Goal: Task Accomplishment & Management: Manage account settings

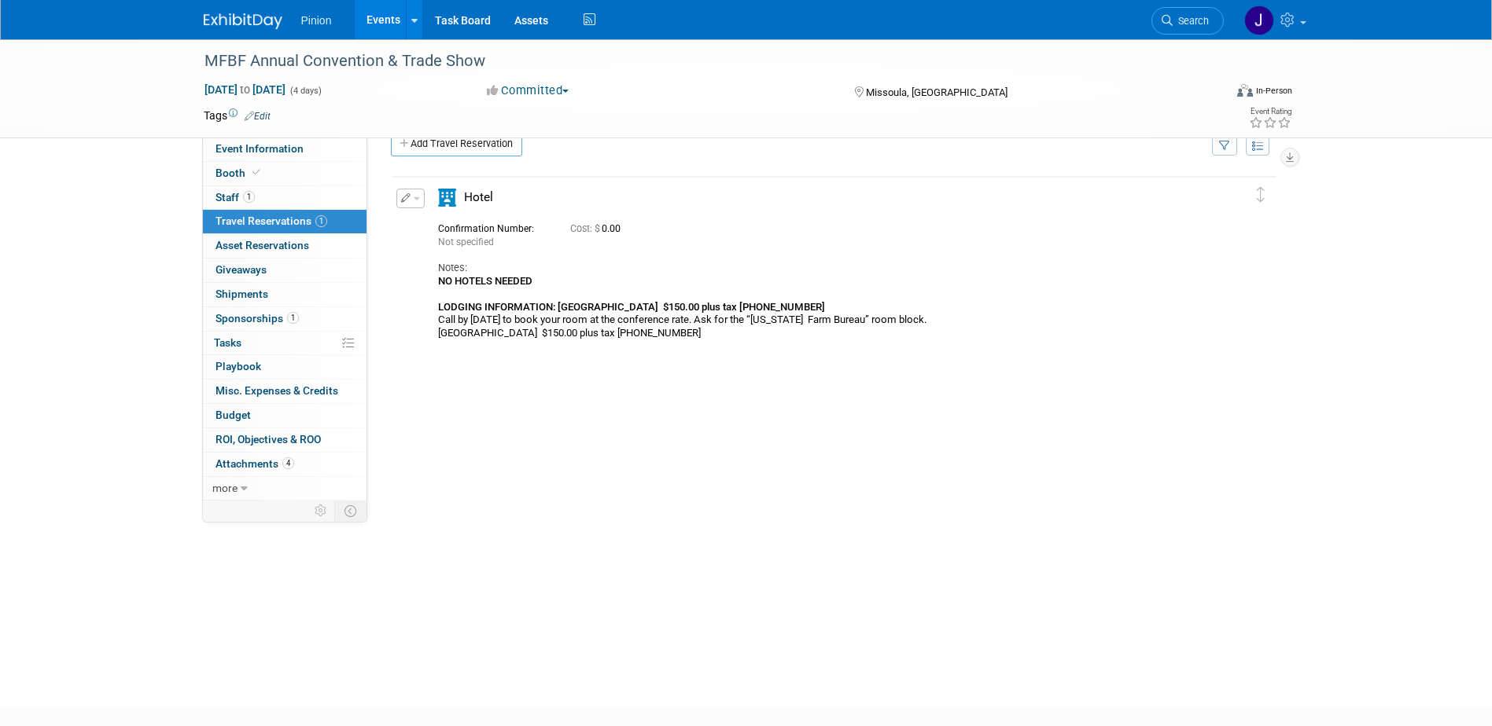
click at [244, 34] on div "Pinion Events Add Event Bulk Upload Events Shareable Event Boards Recently View…" at bounding box center [746, 19] width 1085 height 39
click at [242, 24] on img at bounding box center [243, 21] width 79 height 16
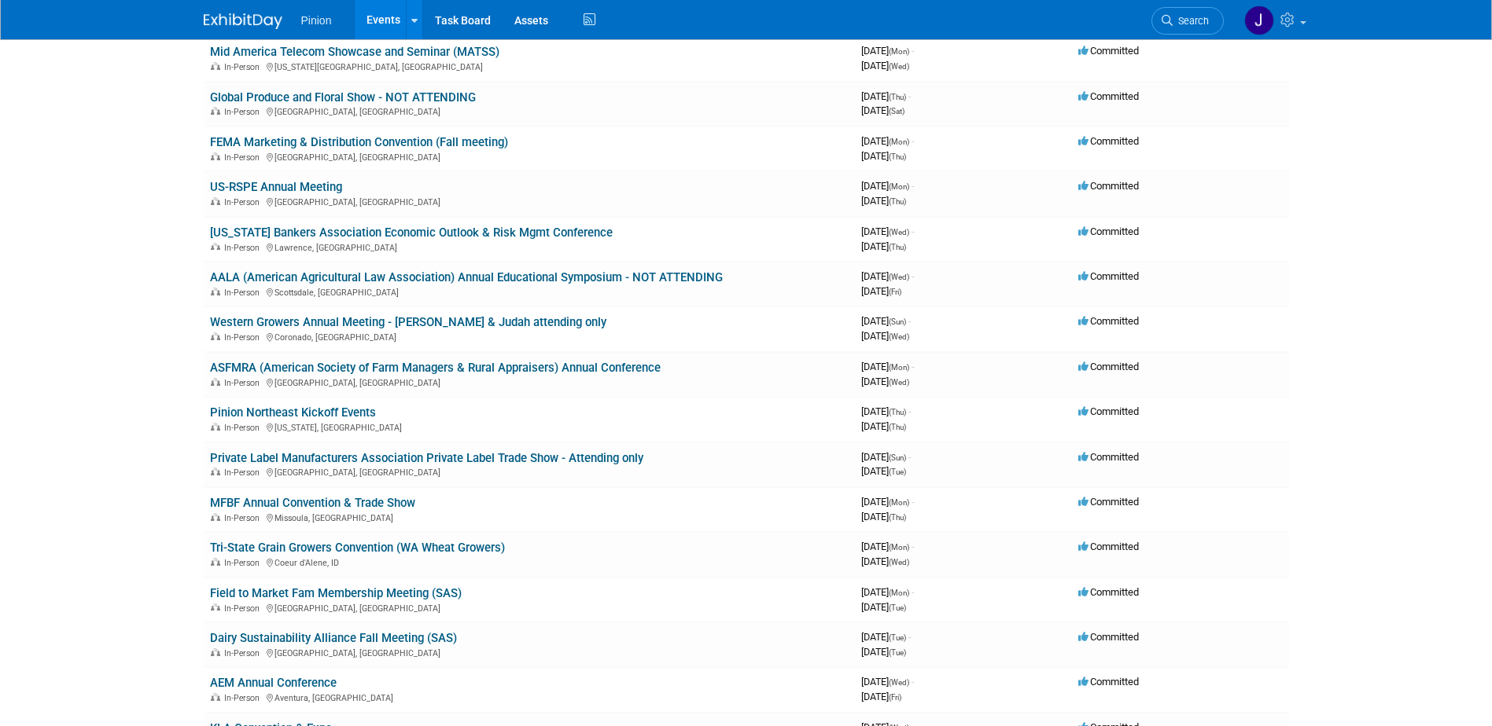
scroll to position [195, 0]
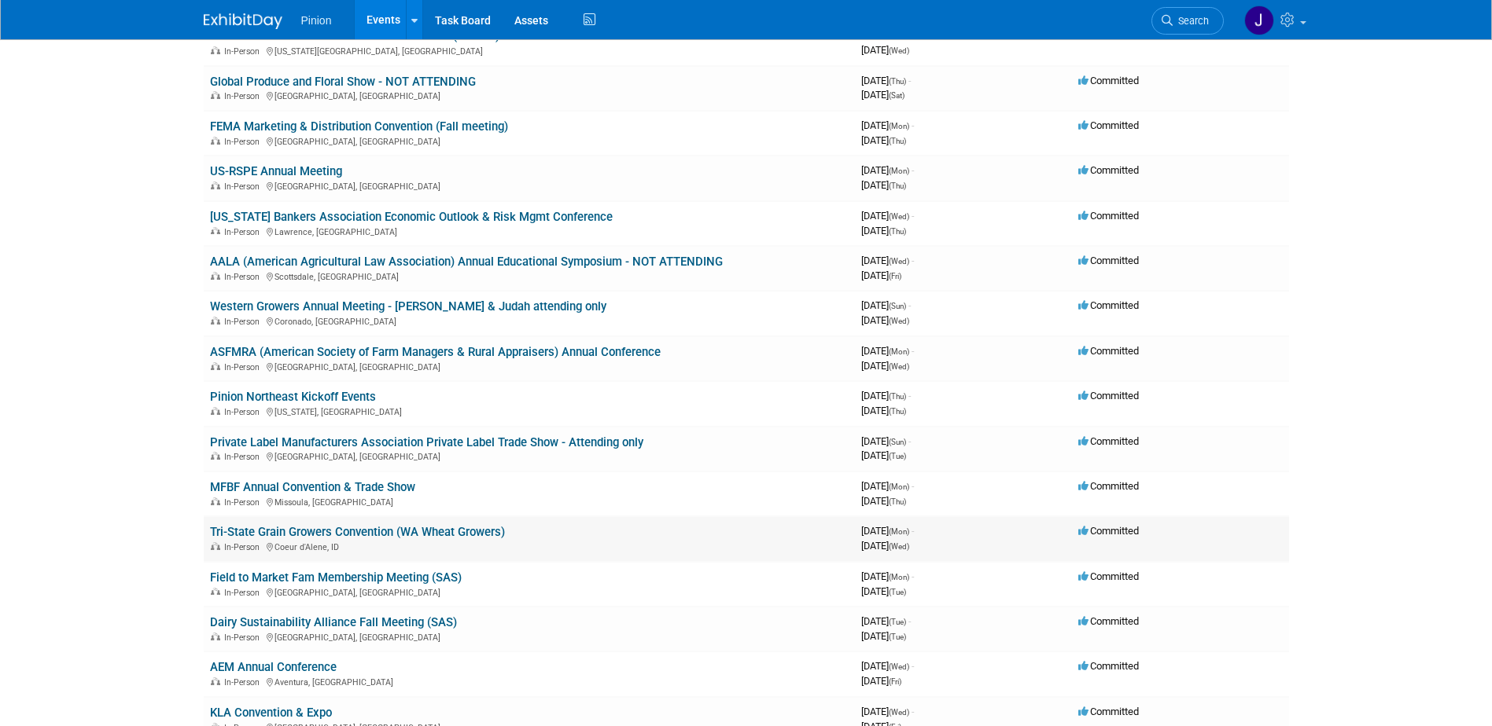
click at [392, 533] on link "Tri-State Grain Growers Convention (WA Wheat Growers)" at bounding box center [357, 532] width 295 height 14
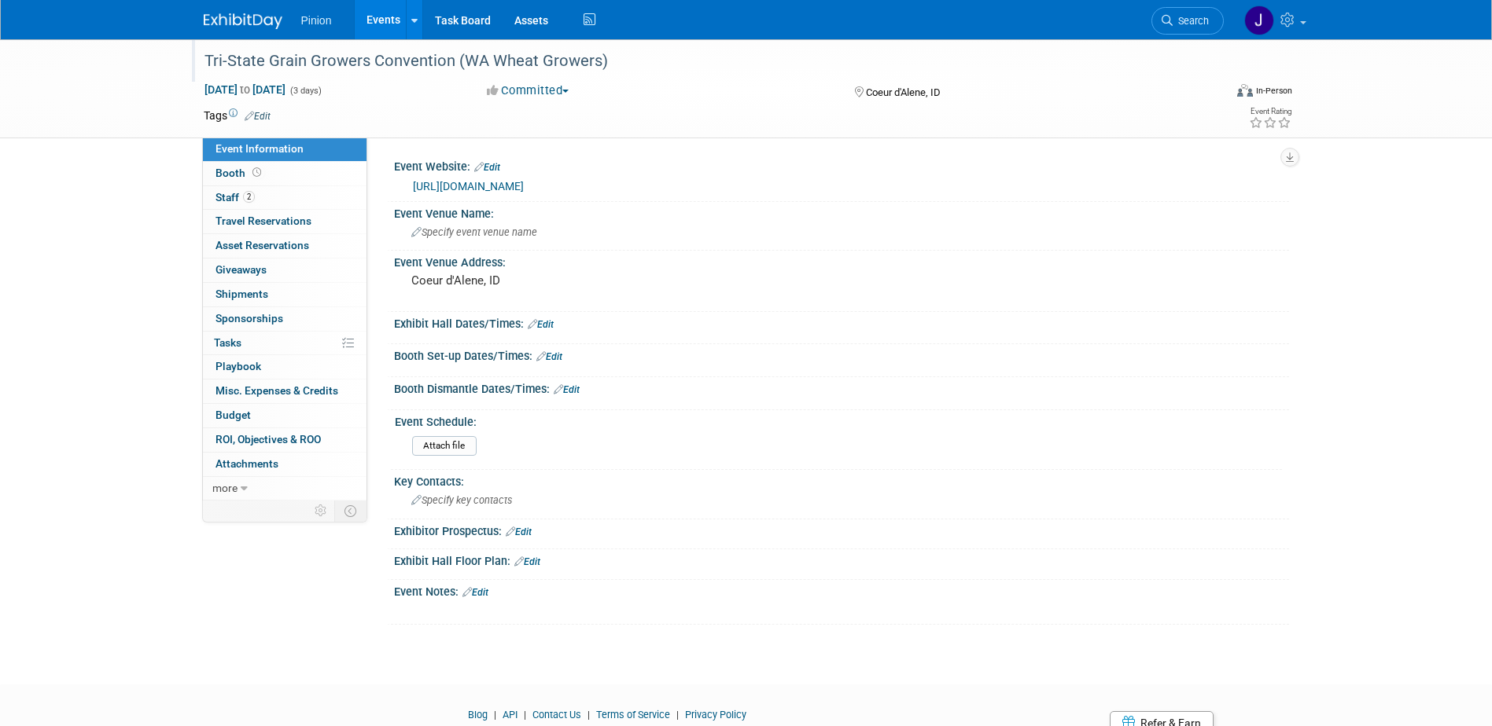
drag, startPoint x: 613, startPoint y: 64, endPoint x: 204, endPoint y: 59, distance: 408.9
click at [204, 59] on div "Tri-State Grain Growers Convention (WA Wheat Growers)" at bounding box center [699, 61] width 1001 height 28
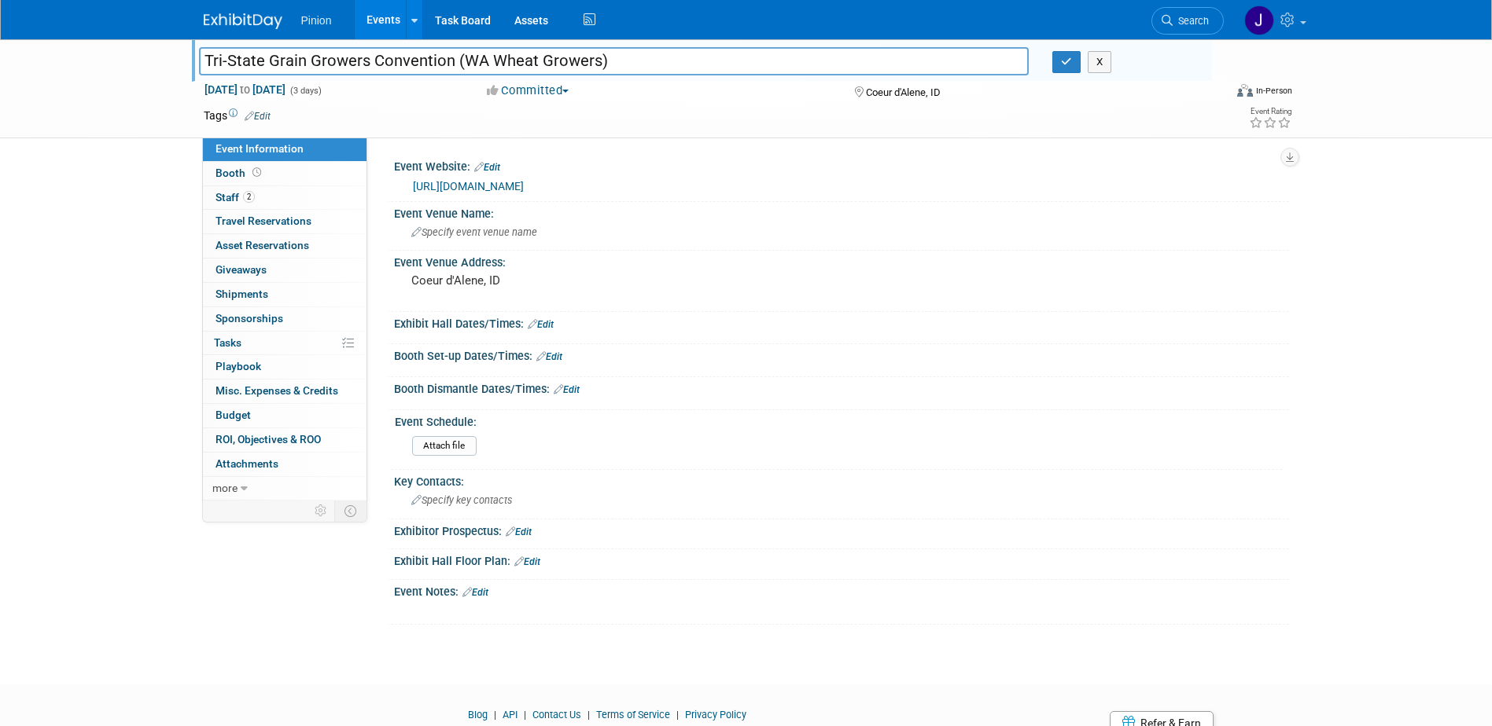
drag, startPoint x: 621, startPoint y: 61, endPoint x: 175, endPoint y: 51, distance: 445.9
click at [175, 51] on div "Tri-State Grain Growers Convention (WA Wheat Growers) Tri-State Grain Growers C…" at bounding box center [746, 88] width 1492 height 99
click at [1060, 64] on button "button" at bounding box center [1066, 62] width 28 height 22
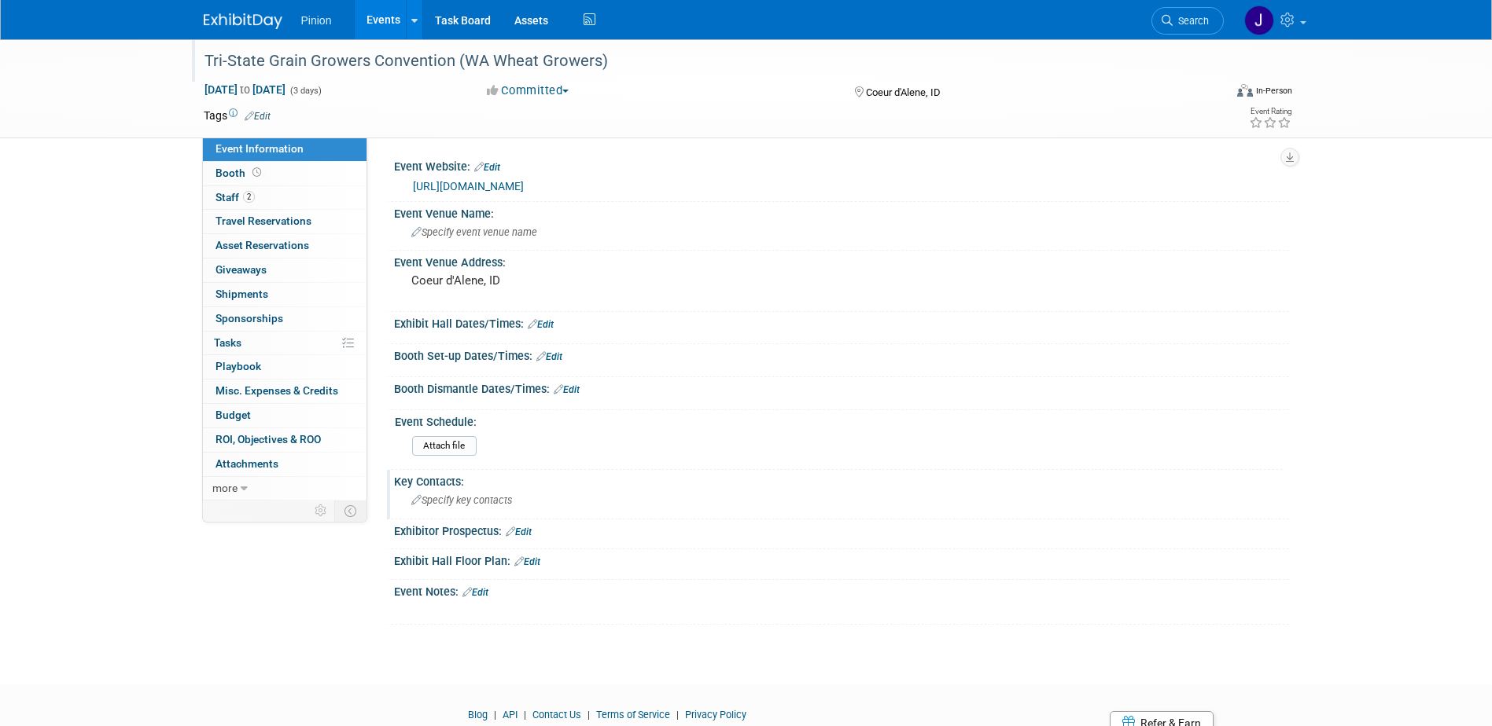
click at [459, 497] on span "Specify key contacts" at bounding box center [461, 501] width 101 height 12
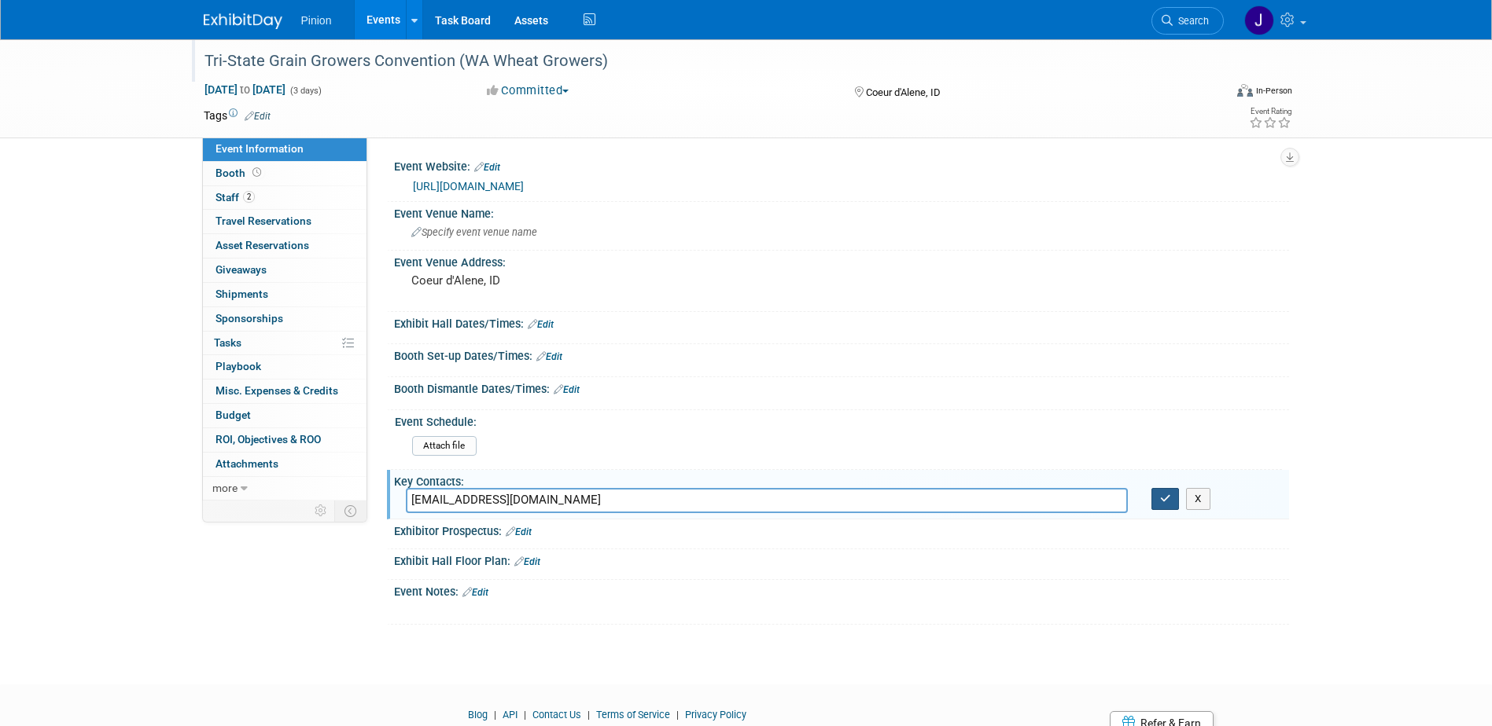
type input "kgilkey@wawg.org"
click at [1164, 498] on icon "button" at bounding box center [1165, 499] width 11 height 10
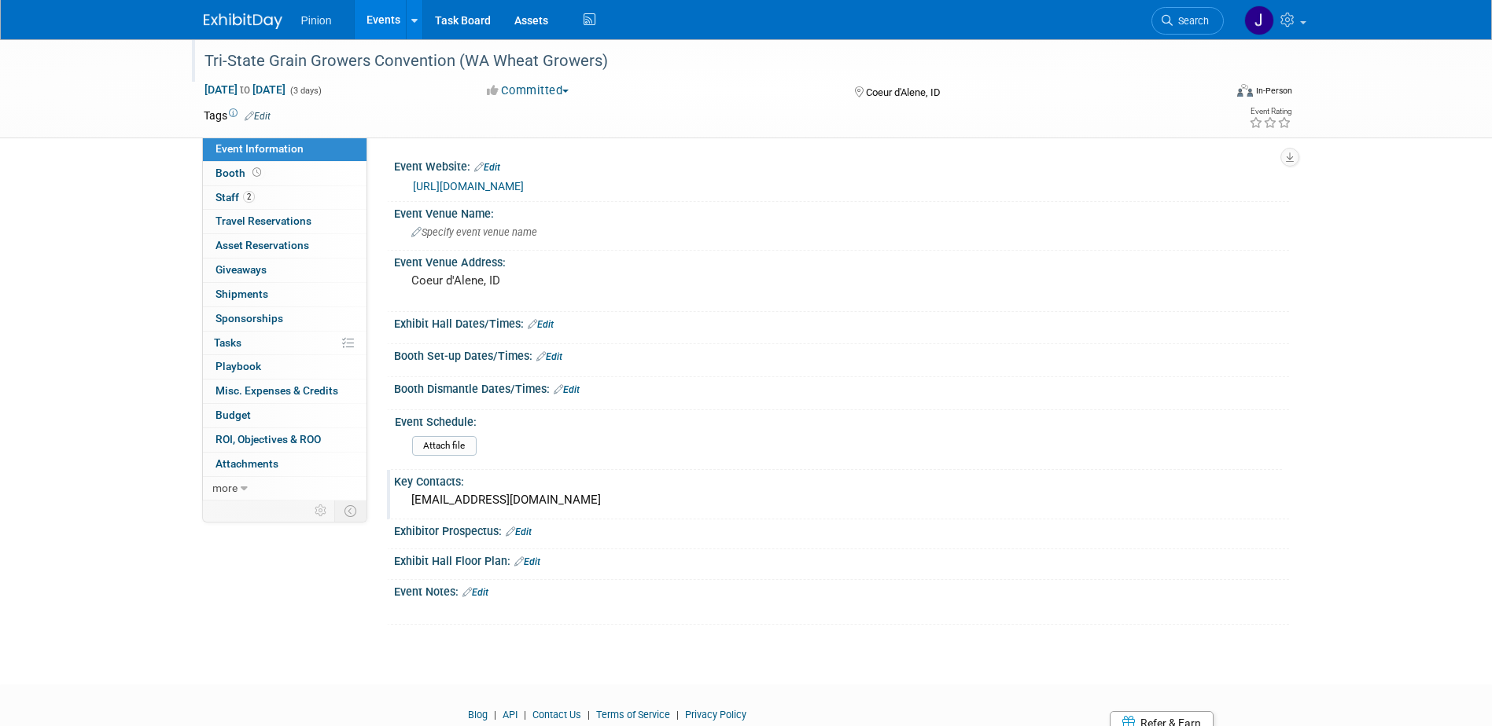
click at [543, 504] on div "kgilkey@wawg.org" at bounding box center [841, 500] width 871 height 24
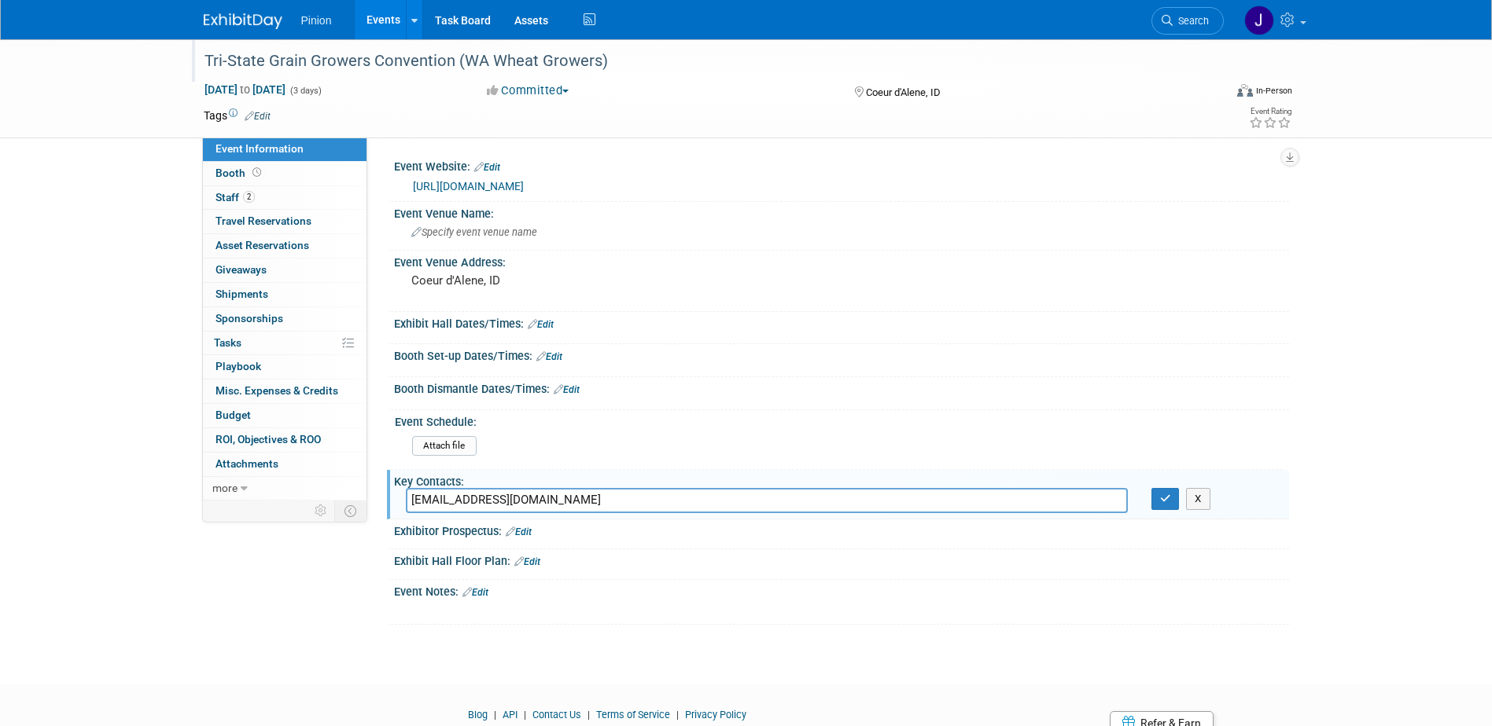
click at [410, 503] on input "kgilkey@wawg.org" at bounding box center [767, 500] width 722 height 24
type input "KayDee Gilkey kgilkey@wawg.org"
click at [1160, 498] on icon "button" at bounding box center [1165, 499] width 11 height 10
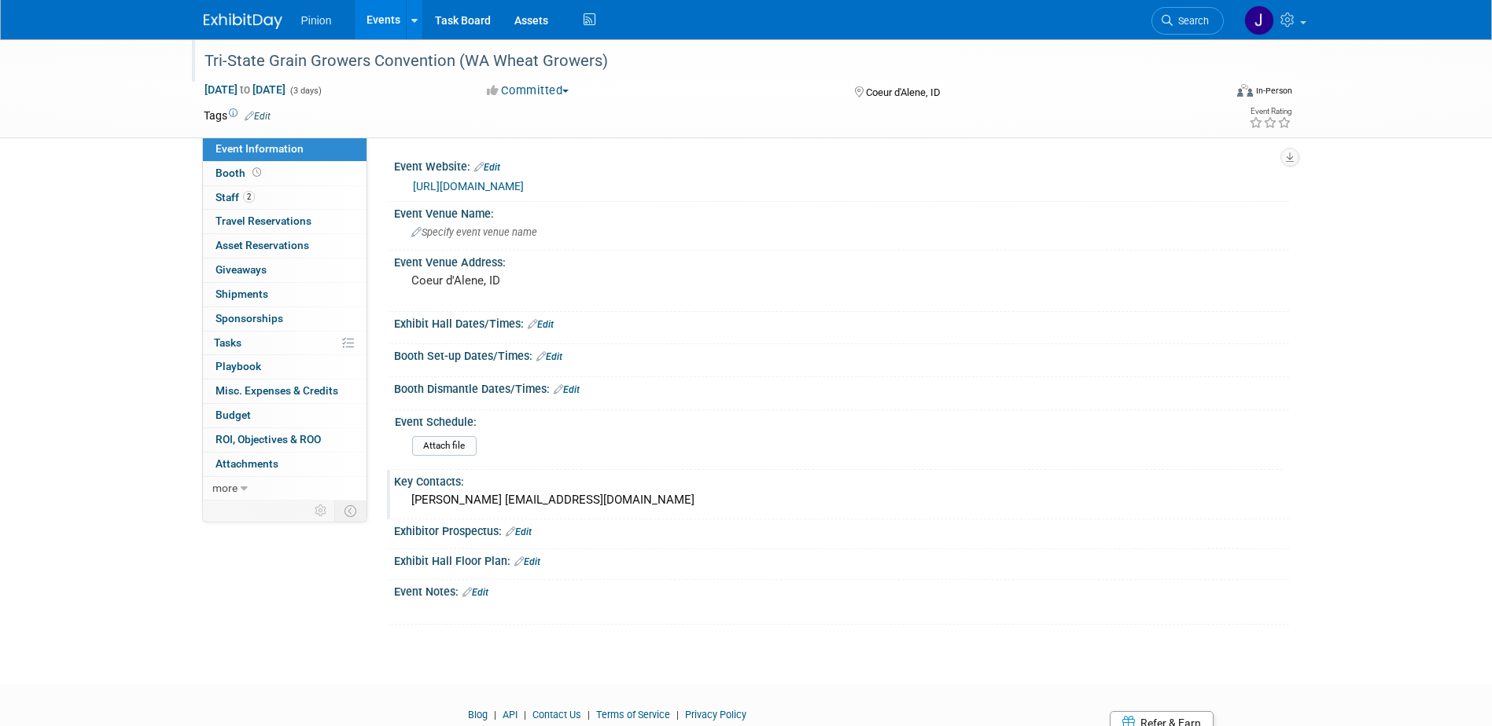
click at [165, 681] on body "Pinion Events Add Event Bulk Upload Events Shareable Event Boards Recently View…" at bounding box center [746, 363] width 1492 height 726
click at [241, 17] on img at bounding box center [243, 21] width 79 height 16
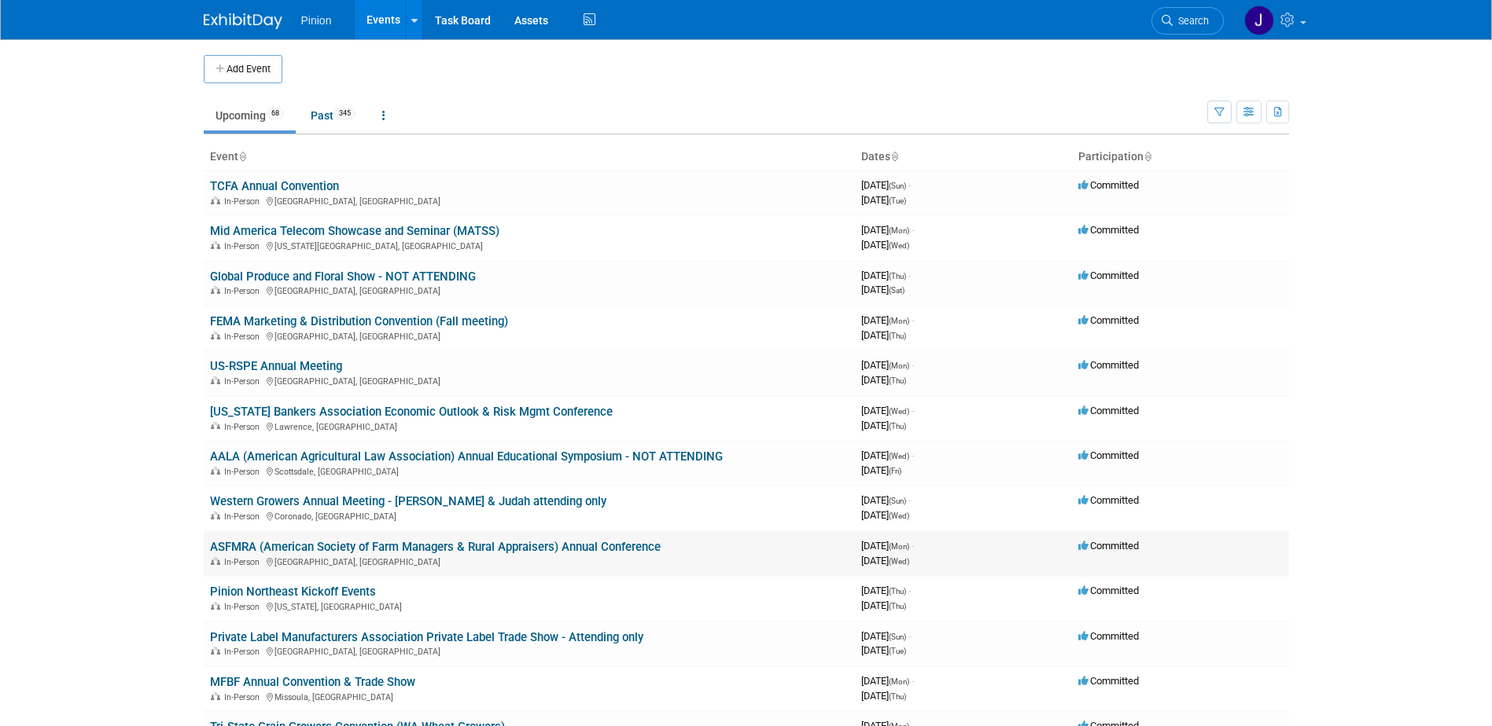
click at [256, 543] on link "ASFMRA (American Society of Farm Managers & Rural Appraisers) Annual Conference" at bounding box center [435, 547] width 451 height 14
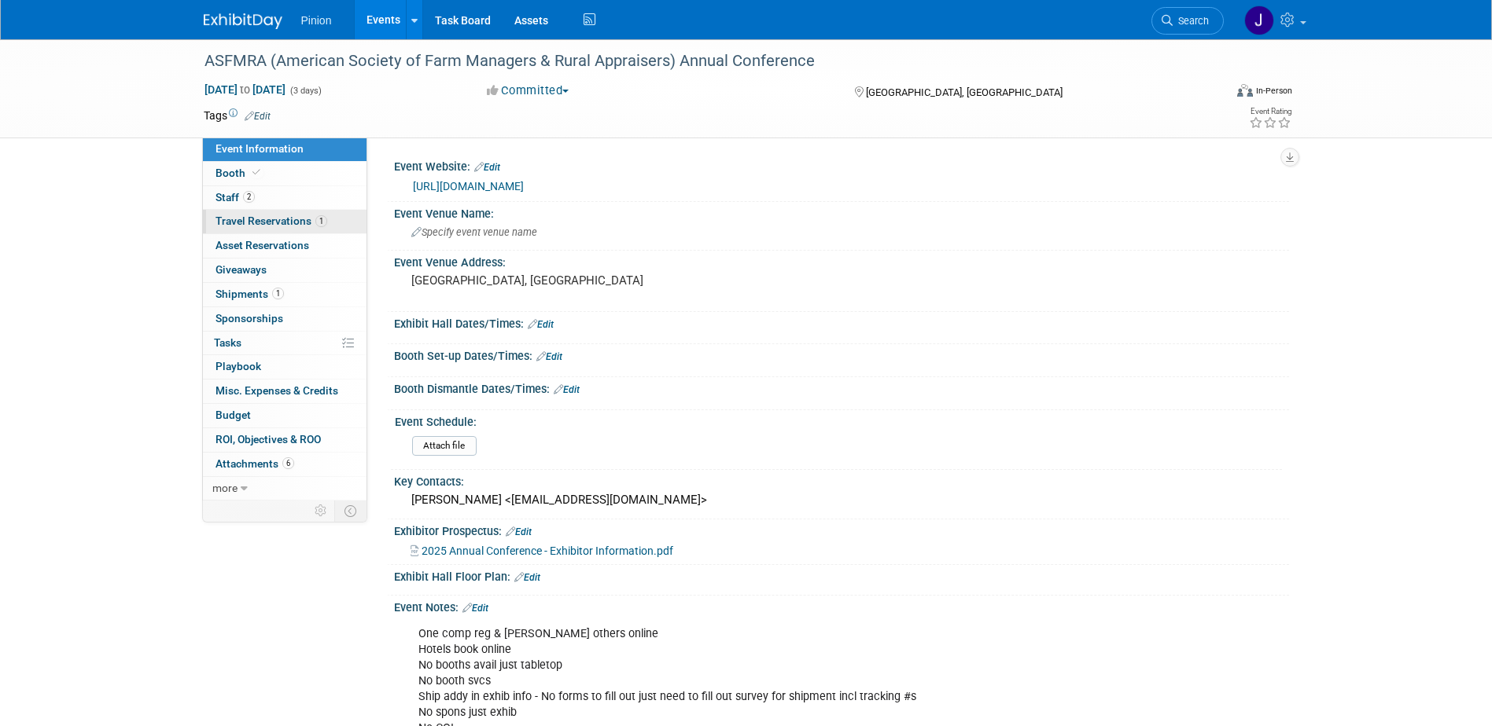
click at [263, 220] on span "Travel Reservations 1" at bounding box center [271, 221] width 112 height 13
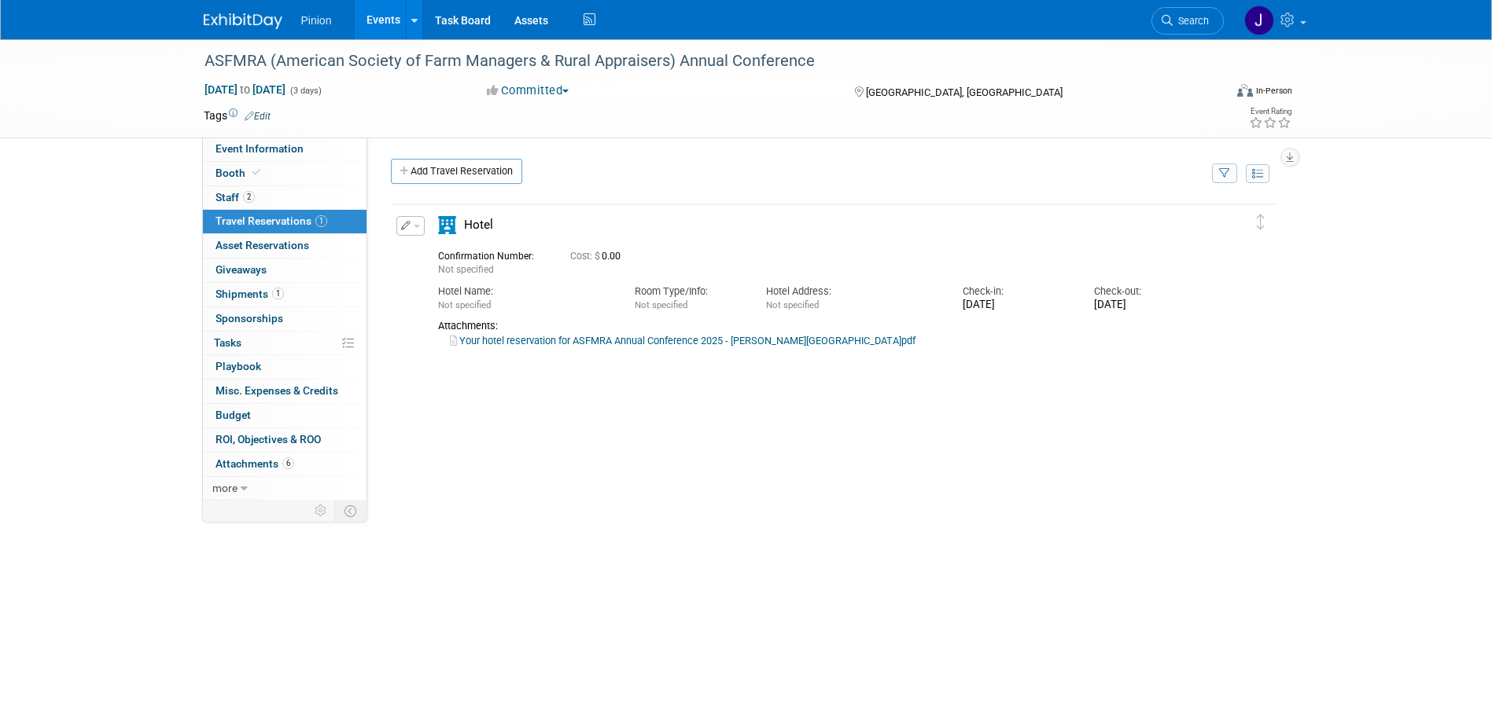
click at [584, 340] on link "Your hotel reservation for ASFMRA Annual Conference 2025 - Gentry.pdf" at bounding box center [682, 341] width 465 height 12
click at [272, 145] on span "Event Information" at bounding box center [259, 148] width 88 height 13
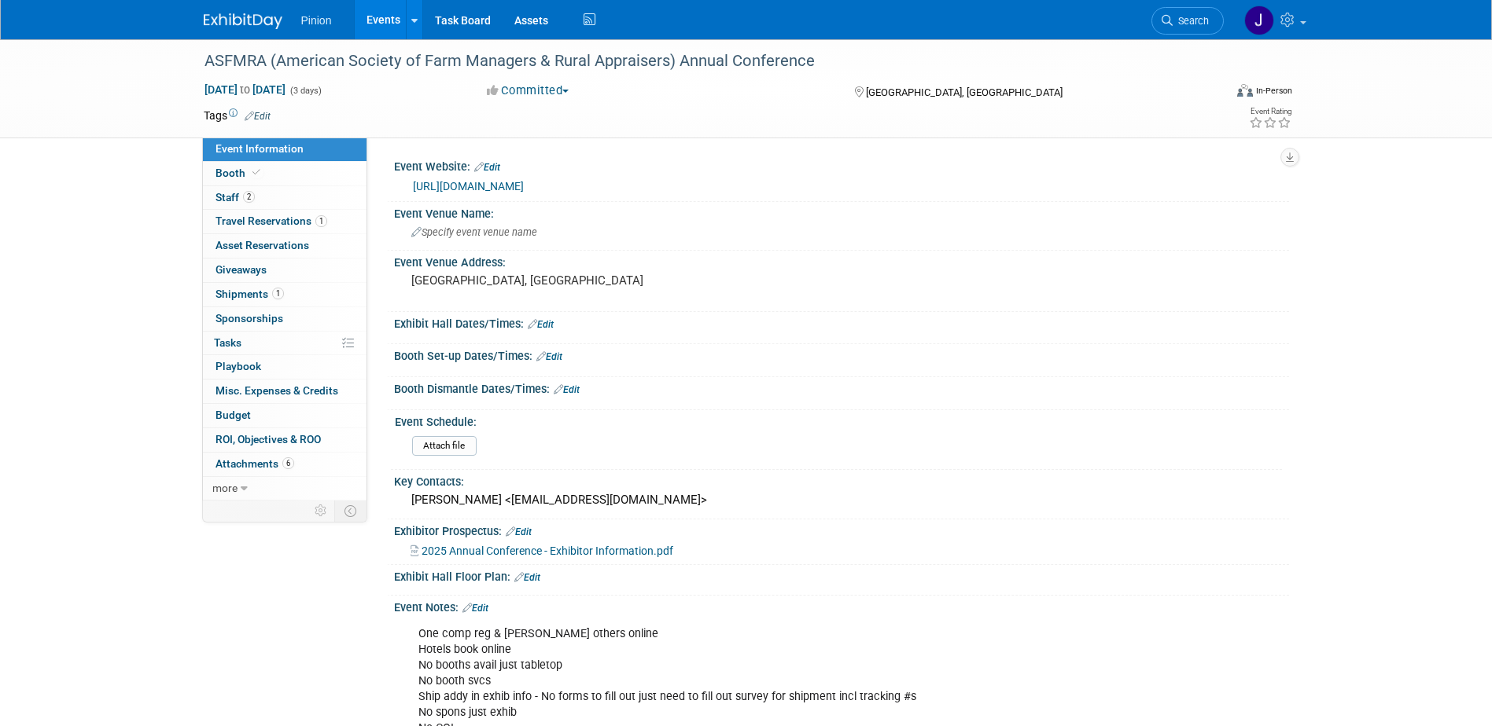
click at [509, 182] on link "[URL][DOMAIN_NAME]" at bounding box center [468, 186] width 111 height 13
click at [223, 197] on span "Staff 2" at bounding box center [234, 197] width 39 height 13
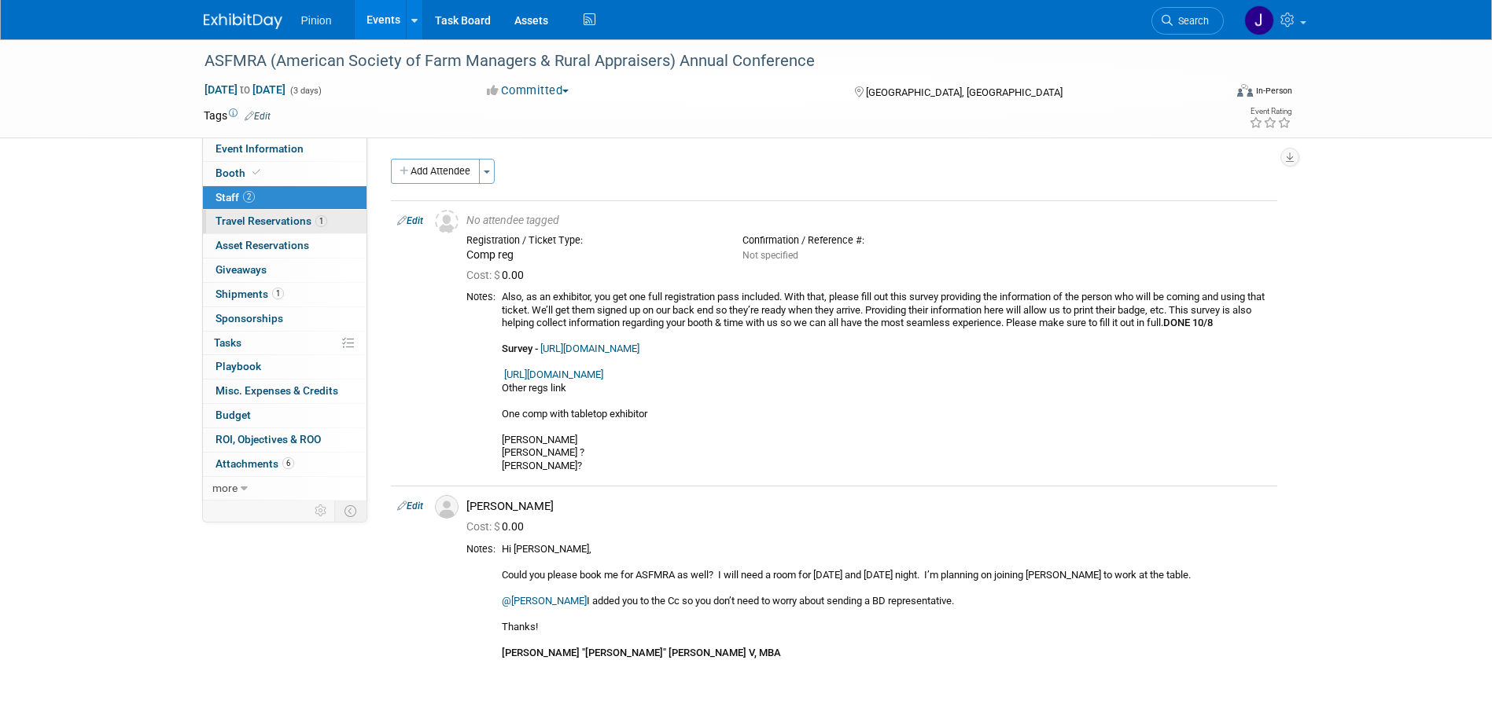
click at [280, 223] on span "Travel Reservations 1" at bounding box center [271, 221] width 112 height 13
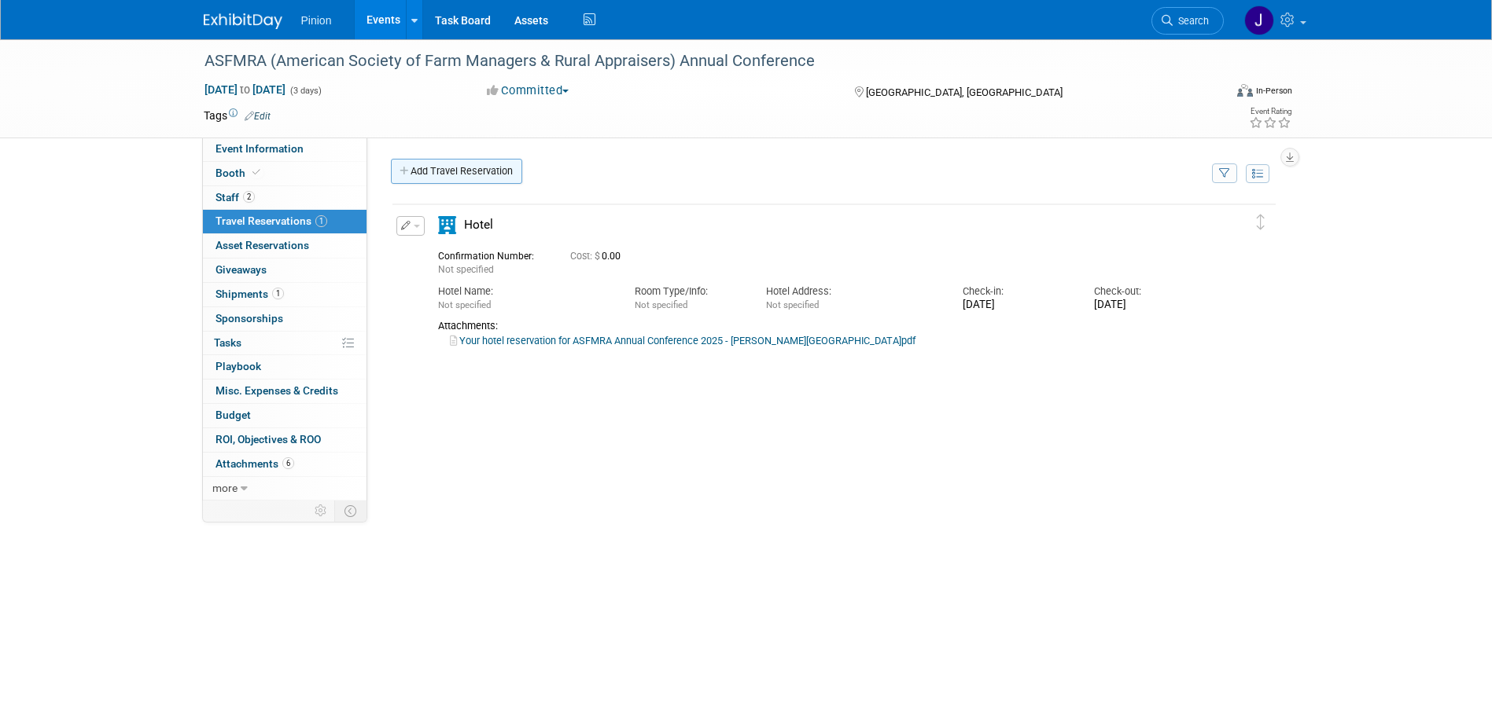
click at [430, 173] on link "Add Travel Reservation" at bounding box center [456, 171] width 131 height 25
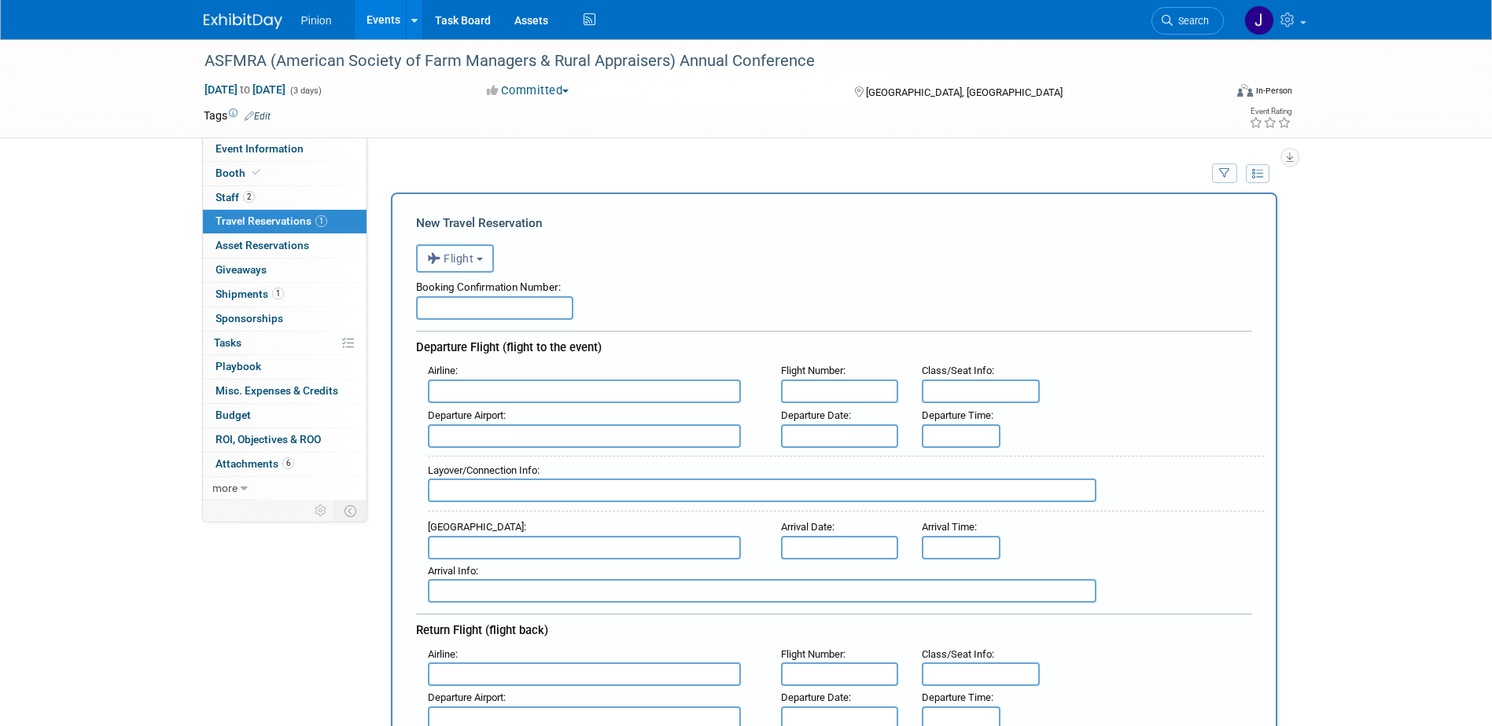
click at [438, 260] on icon "button" at bounding box center [435, 258] width 17 height 20
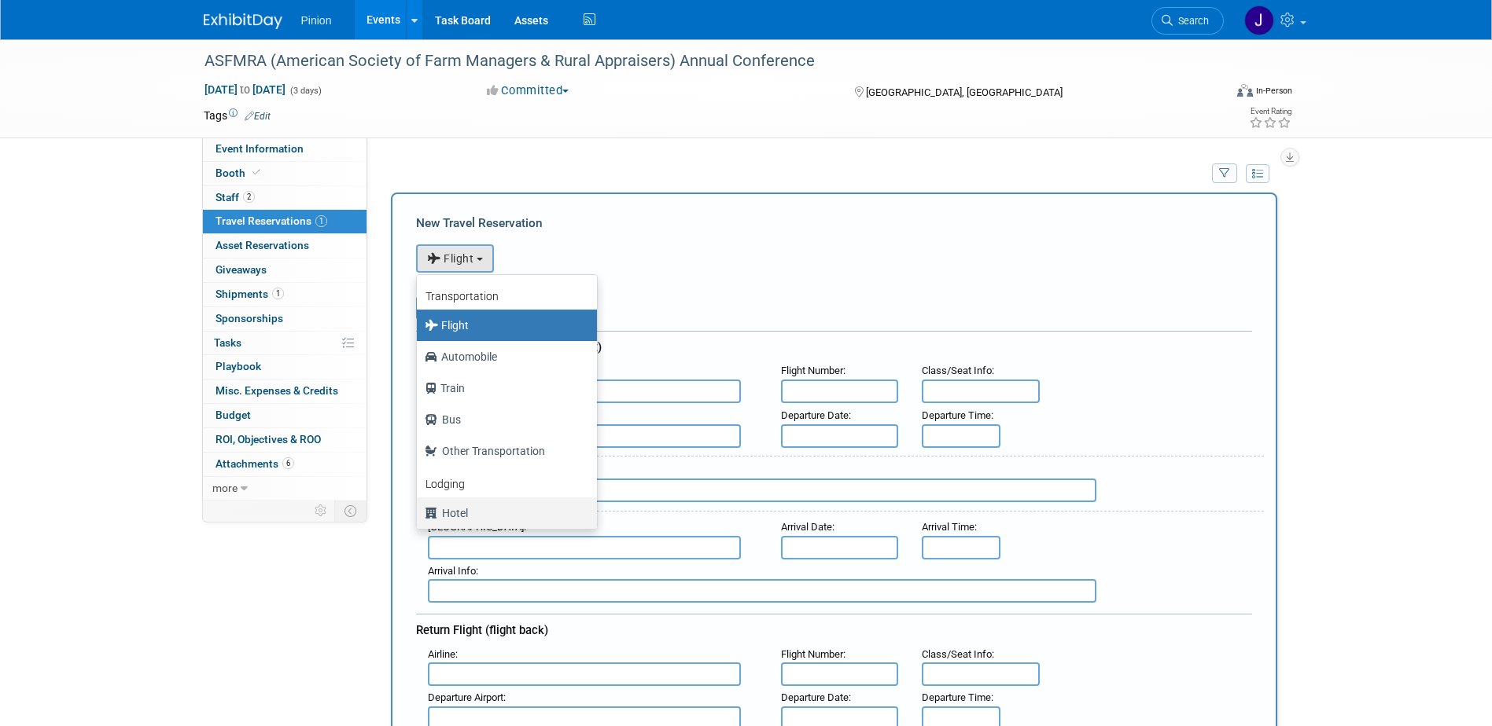
click at [449, 517] on label "Hotel" at bounding box center [503, 513] width 156 height 25
click at [419, 517] on input "Hotel" at bounding box center [414, 511] width 10 height 10
select select "6"
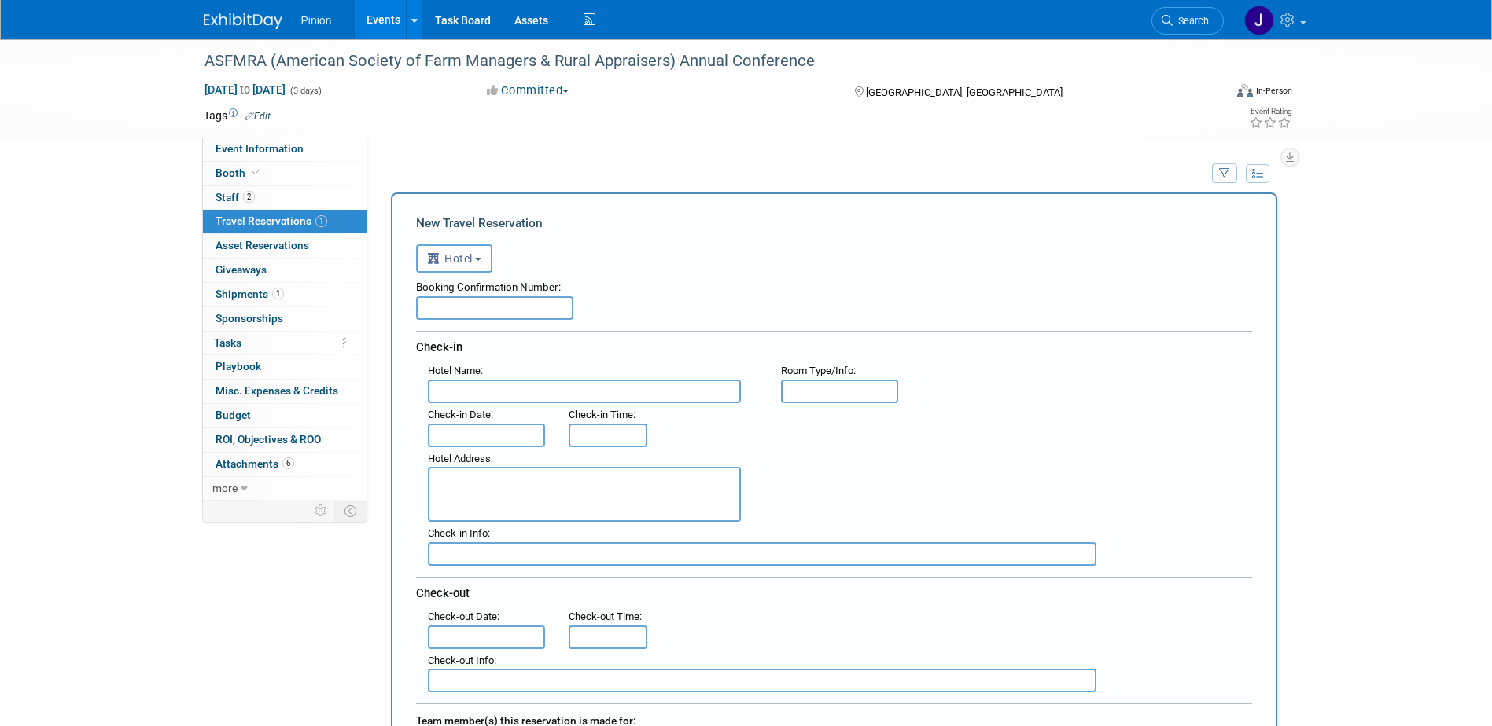
click at [471, 315] on input "text" at bounding box center [494, 308] width 157 height 24
paste input "7CYSZKLF"
type input "7CYSZKLF"
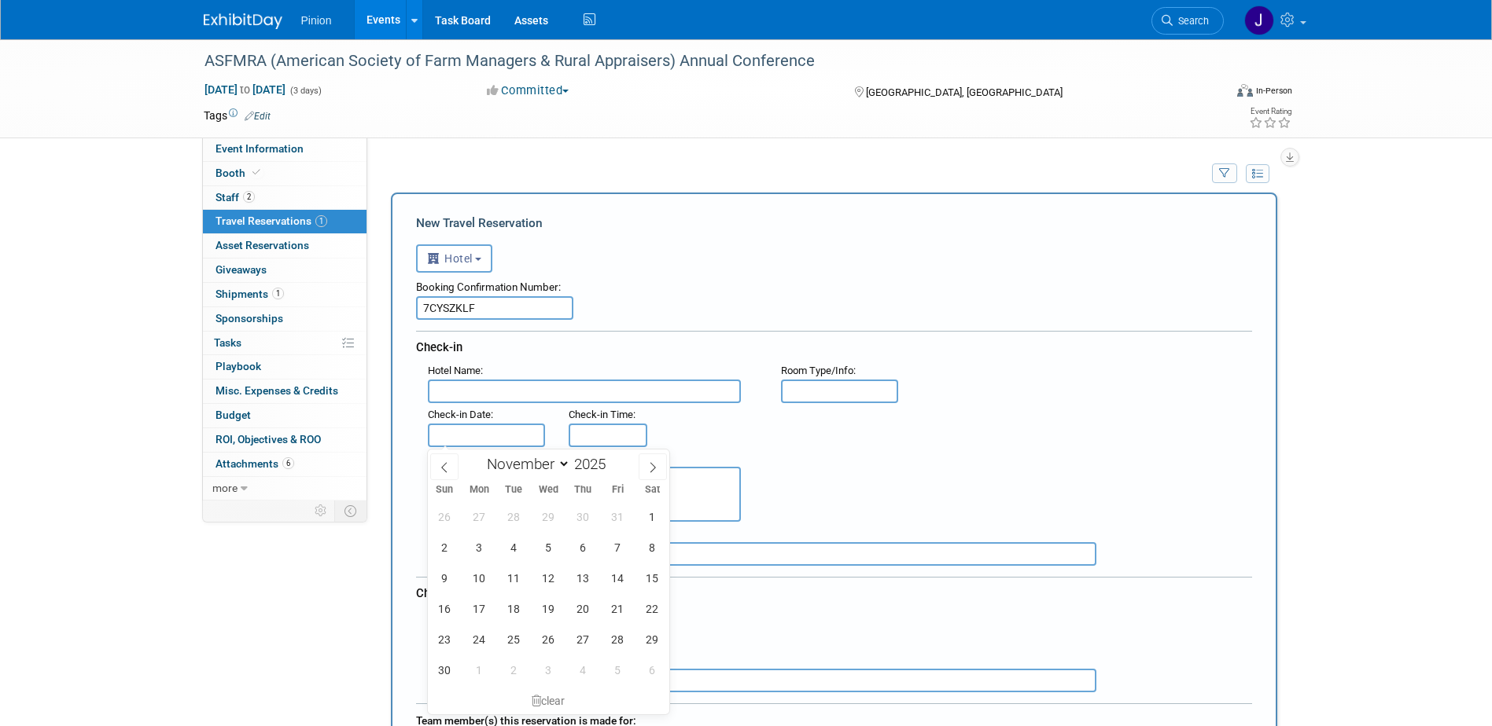
click at [473, 431] on input "text" at bounding box center [487, 436] width 118 height 24
click at [475, 574] on span "10" at bounding box center [479, 578] width 31 height 31
type input "Nov 10, 2025"
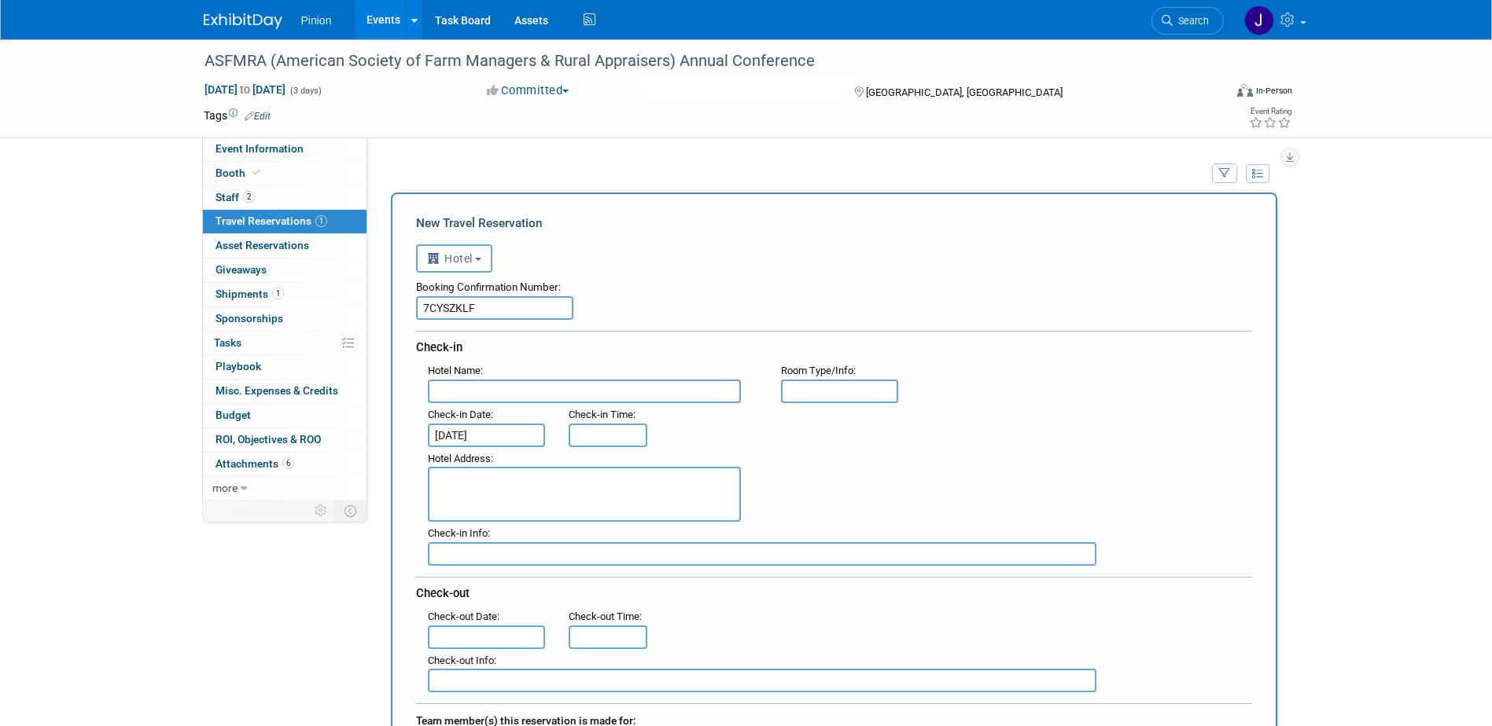
click at [462, 637] on input "text" at bounding box center [487, 638] width 118 height 24
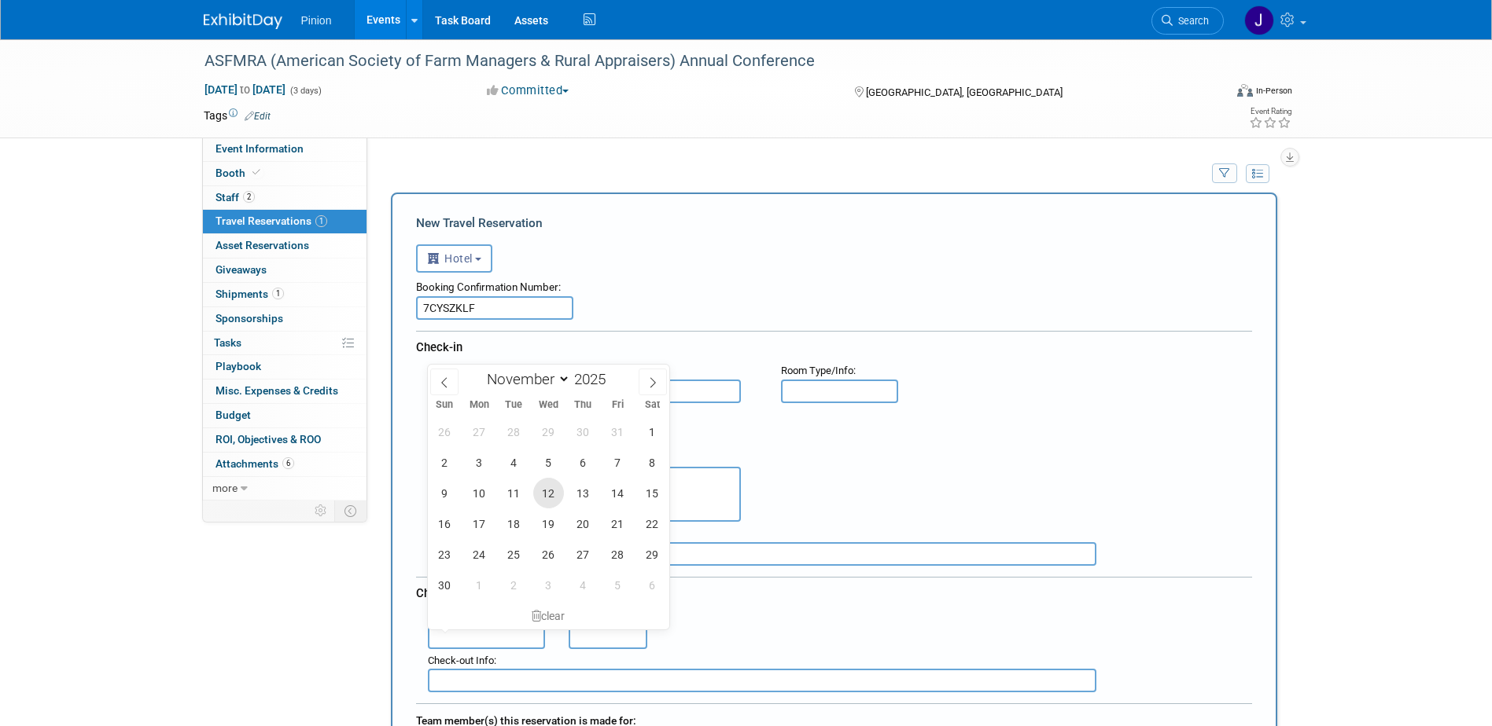
click at [554, 494] on span "12" at bounding box center [548, 493] width 31 height 31
type input "Nov 12, 2025"
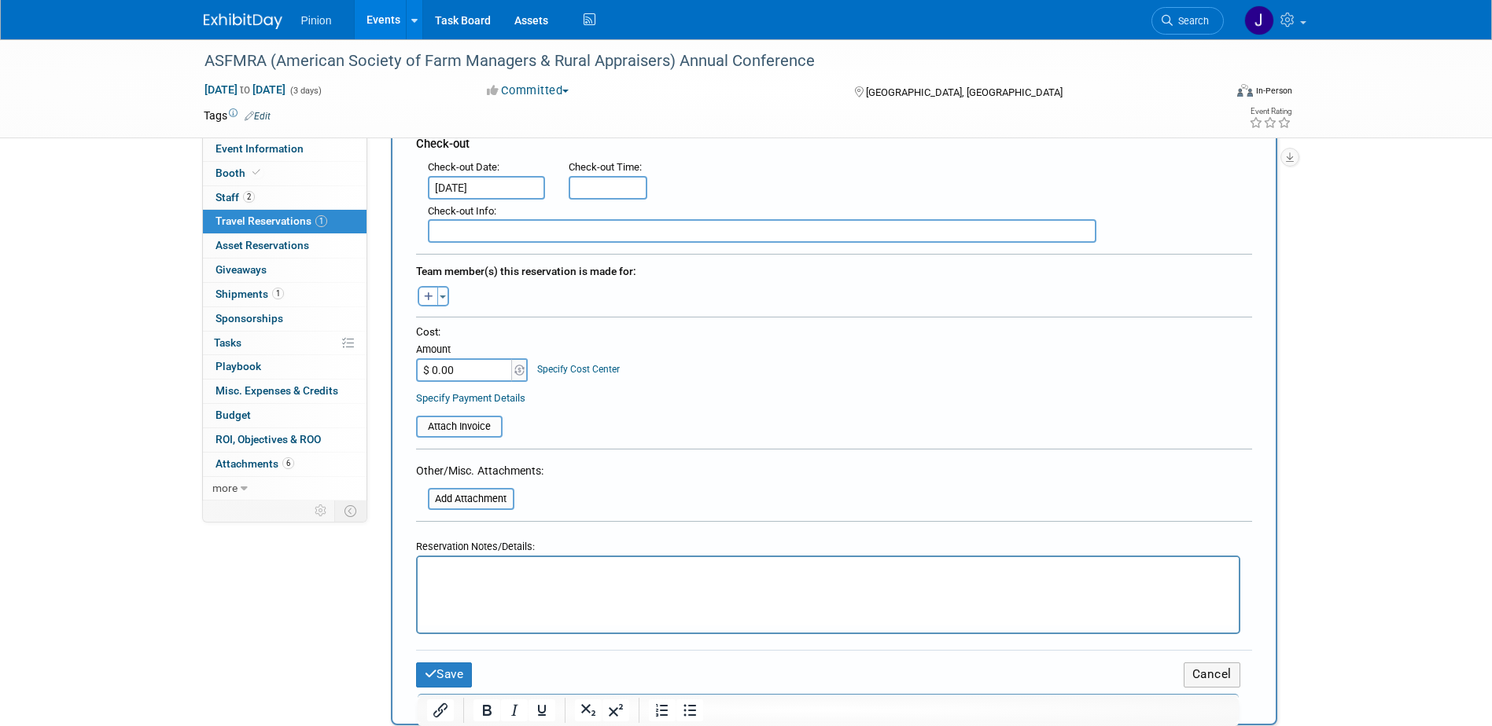
scroll to position [451, 0]
click at [506, 570] on p "Rich Text Area. Press ALT-0 for help." at bounding box center [827, 570] width 803 height 17
click at [461, 671] on button "Save" at bounding box center [444, 673] width 57 height 24
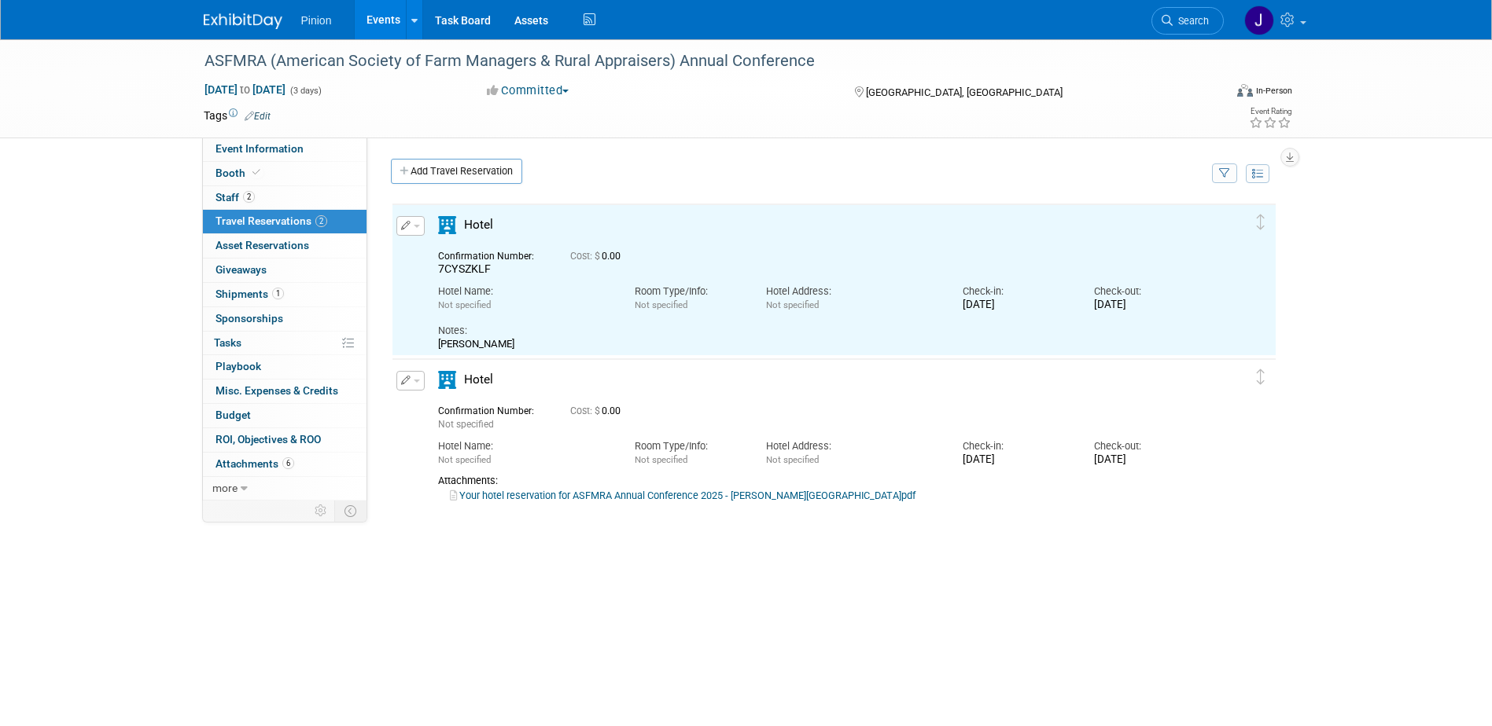
scroll to position [0, 0]
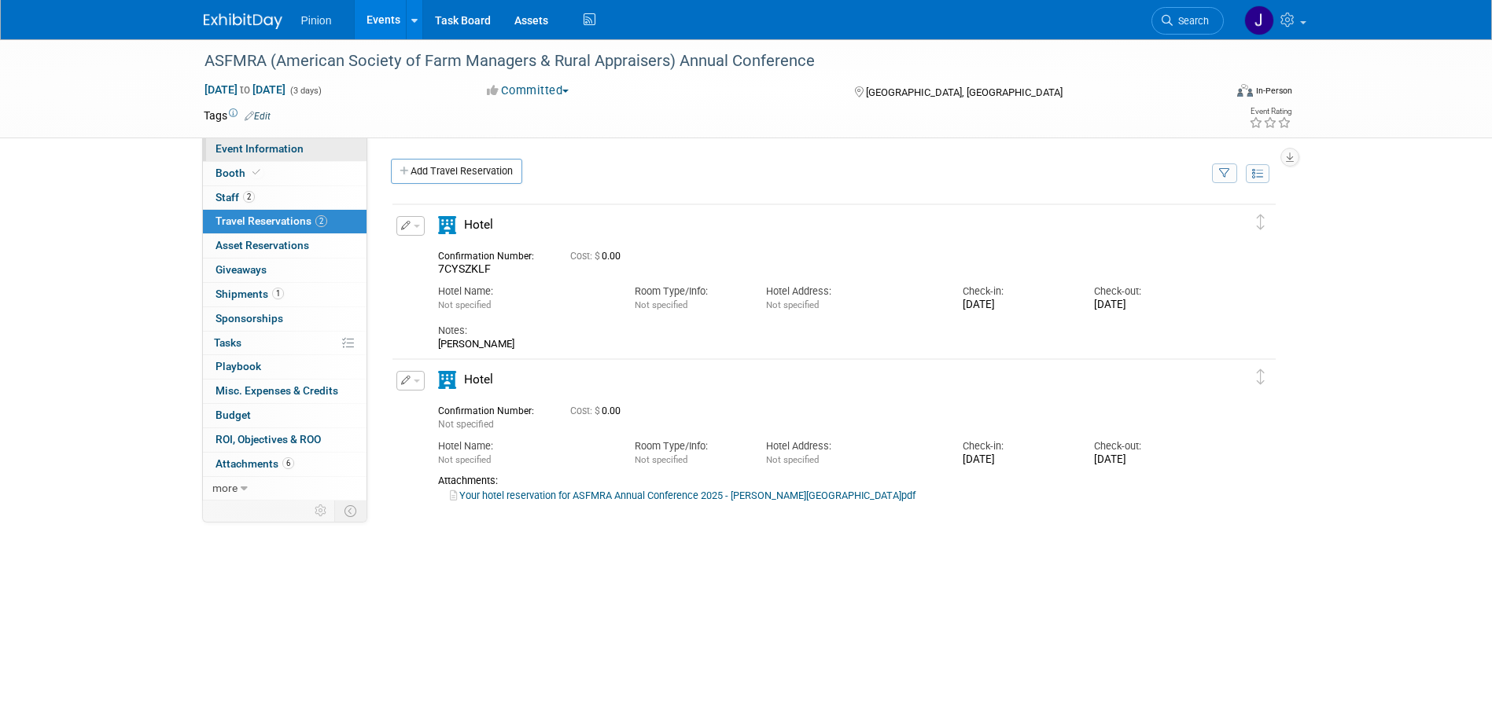
click at [258, 144] on span "Event Information" at bounding box center [259, 148] width 88 height 13
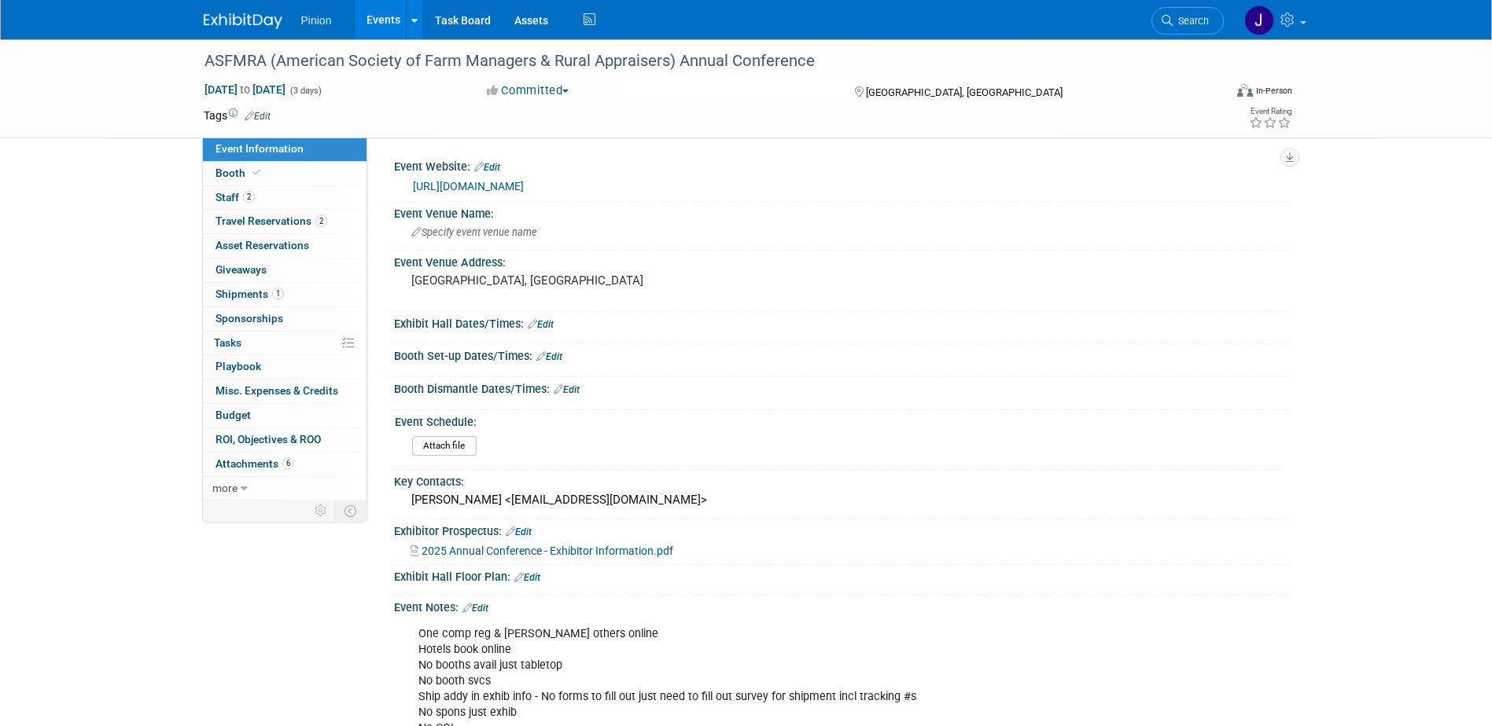
click at [524, 182] on link "https://www.asfmra.org/conferences/annualconference" at bounding box center [468, 186] width 111 height 13
click at [273, 14] on img at bounding box center [243, 21] width 79 height 16
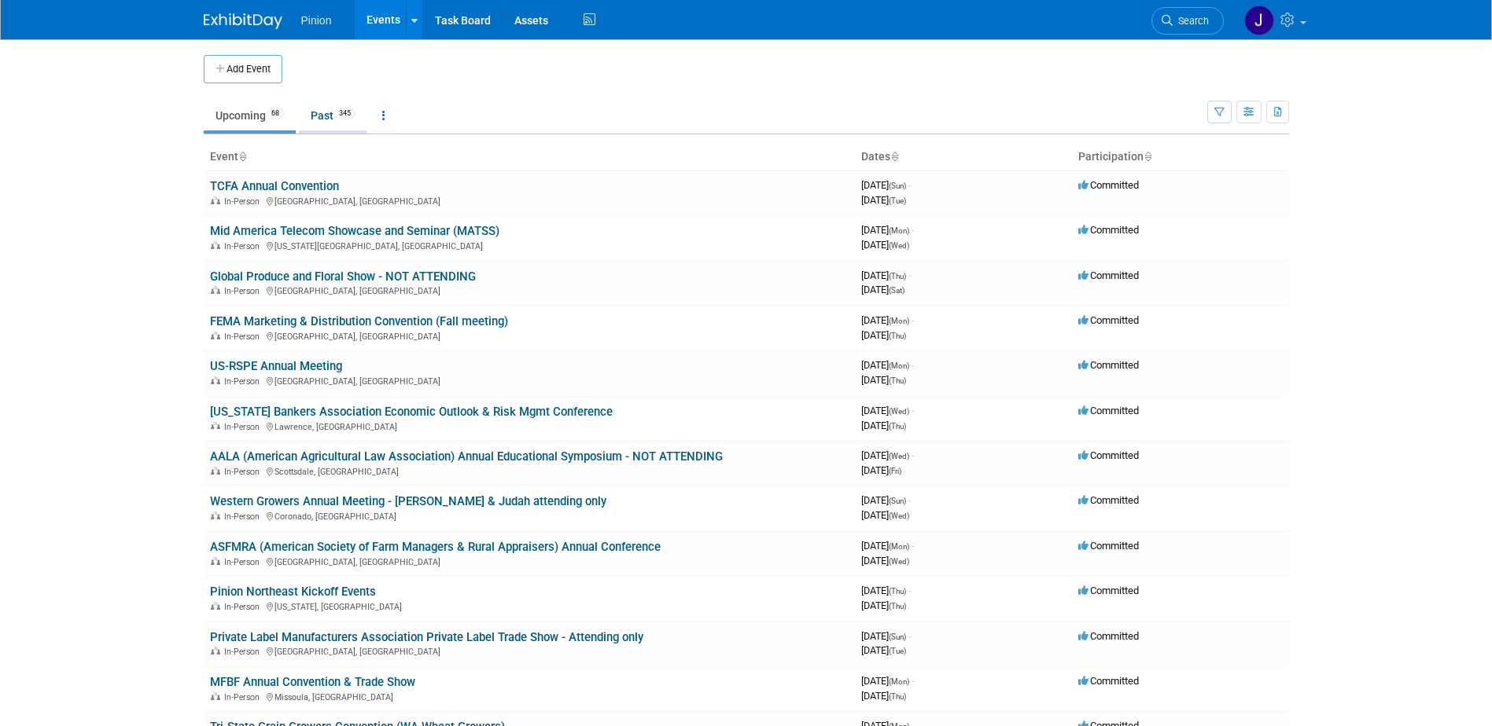
click at [339, 108] on link "Past 345" at bounding box center [333, 116] width 68 height 30
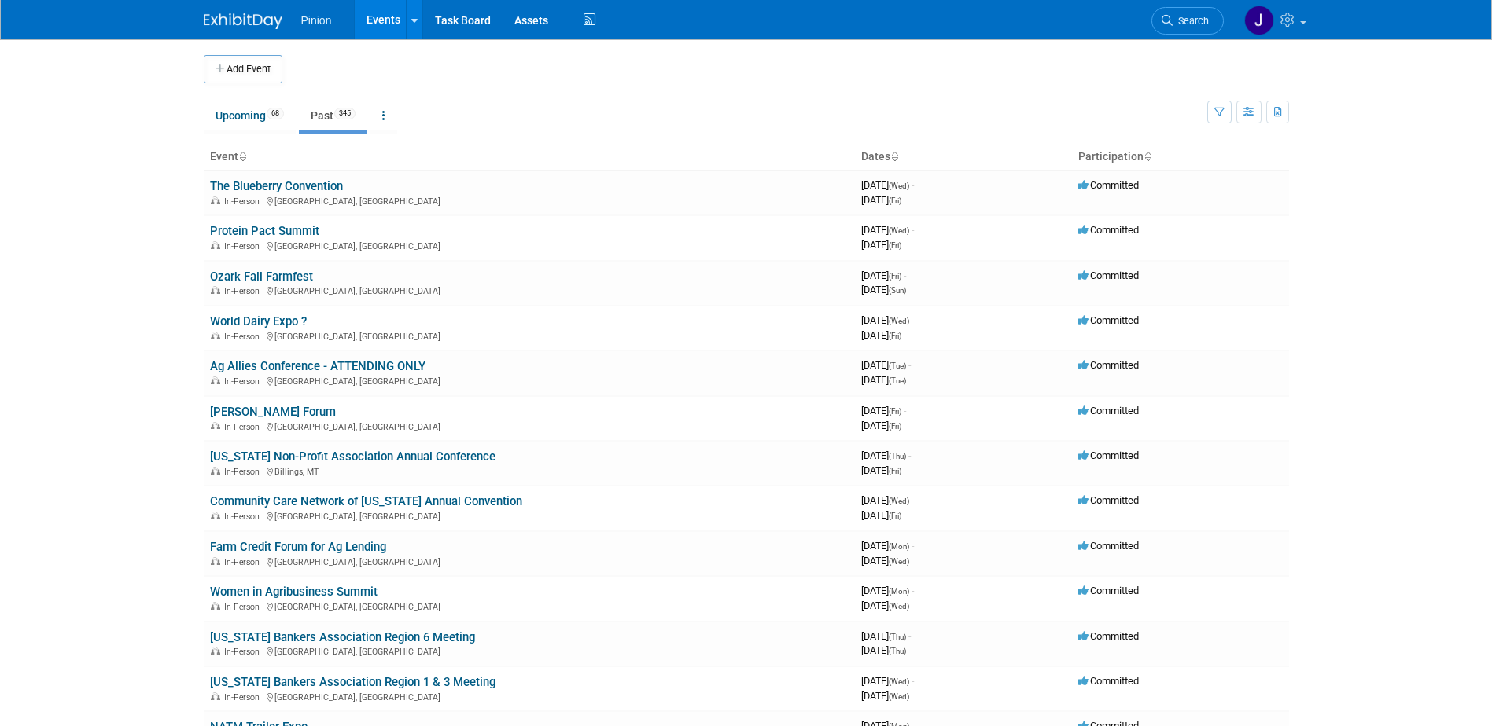
click at [243, 155] on icon at bounding box center [242, 158] width 8 height 10
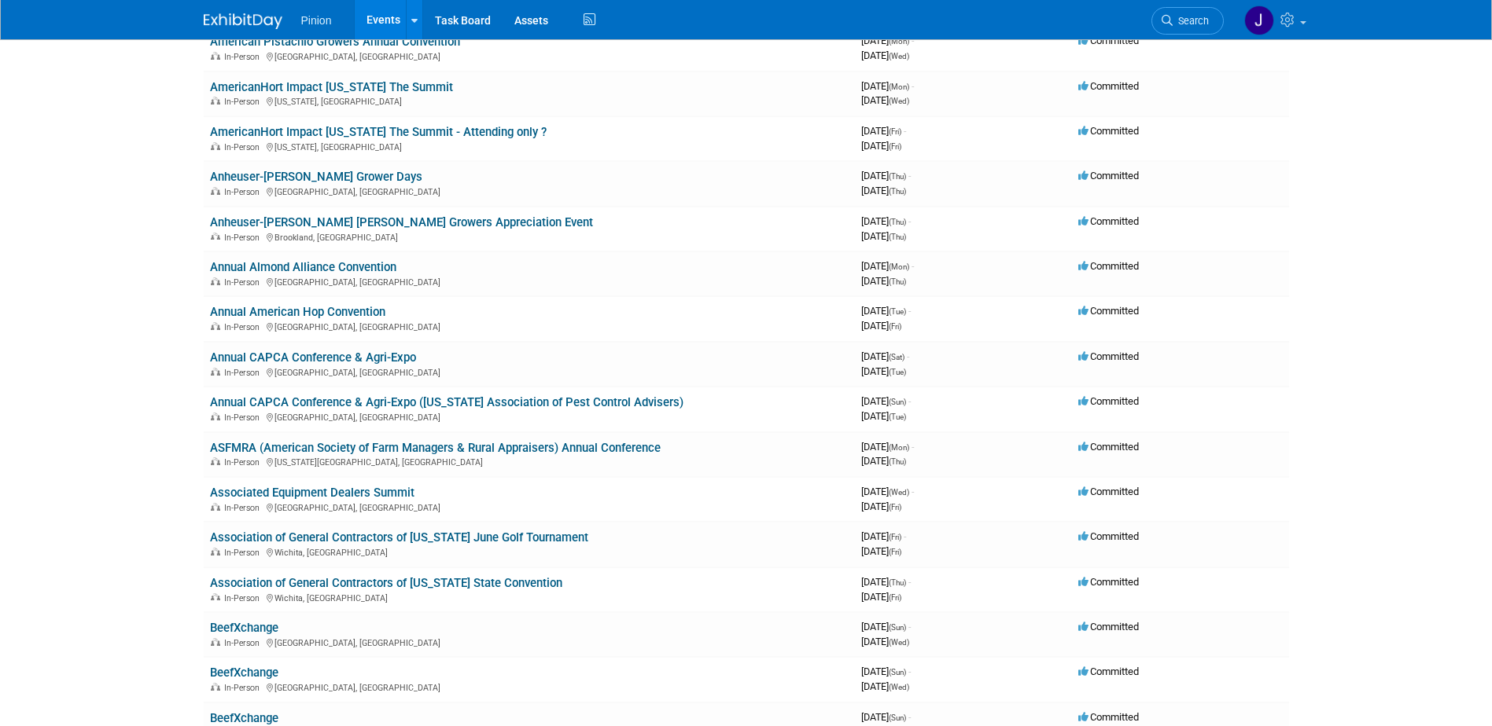
scroll to position [1651, 0]
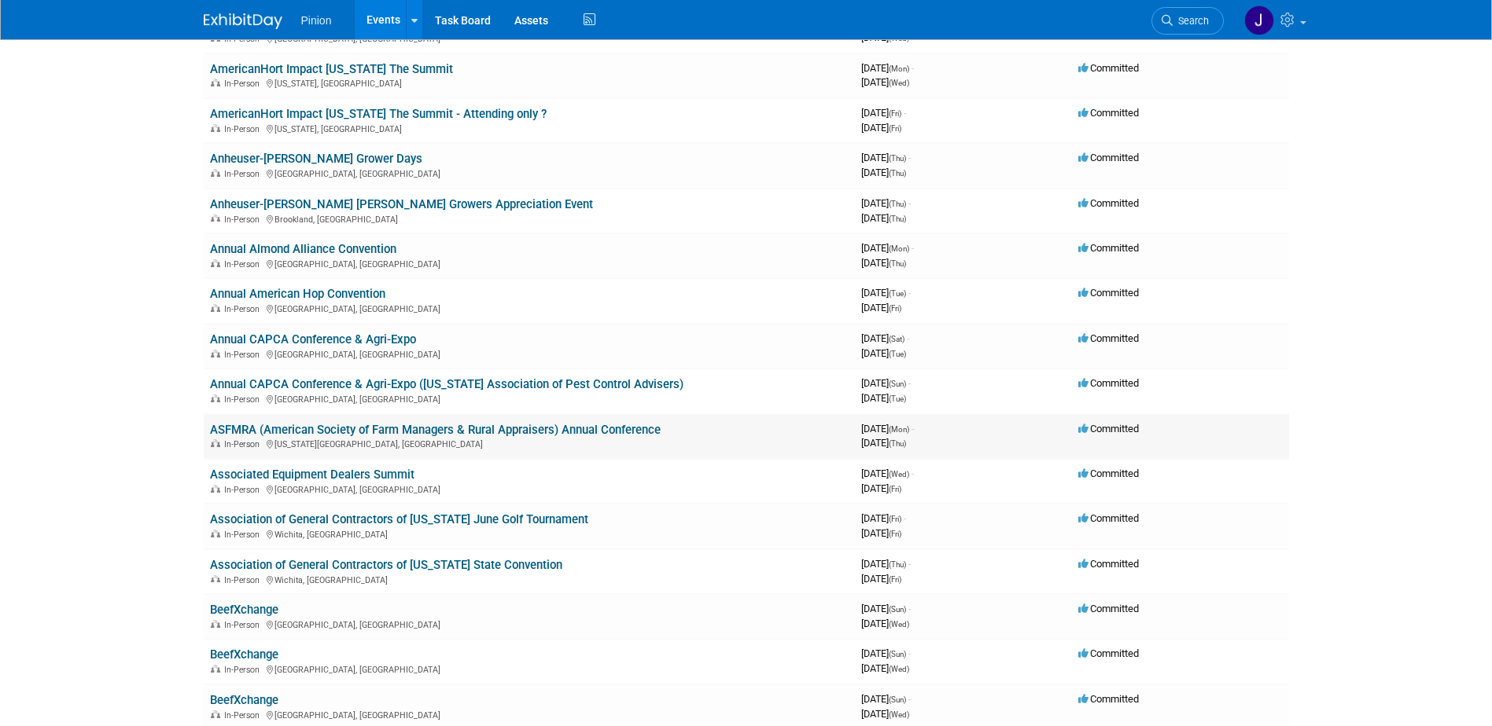
click at [378, 425] on link "ASFMRA (American Society of Farm Managers & Rural Appraisers) Annual Conference" at bounding box center [435, 430] width 451 height 14
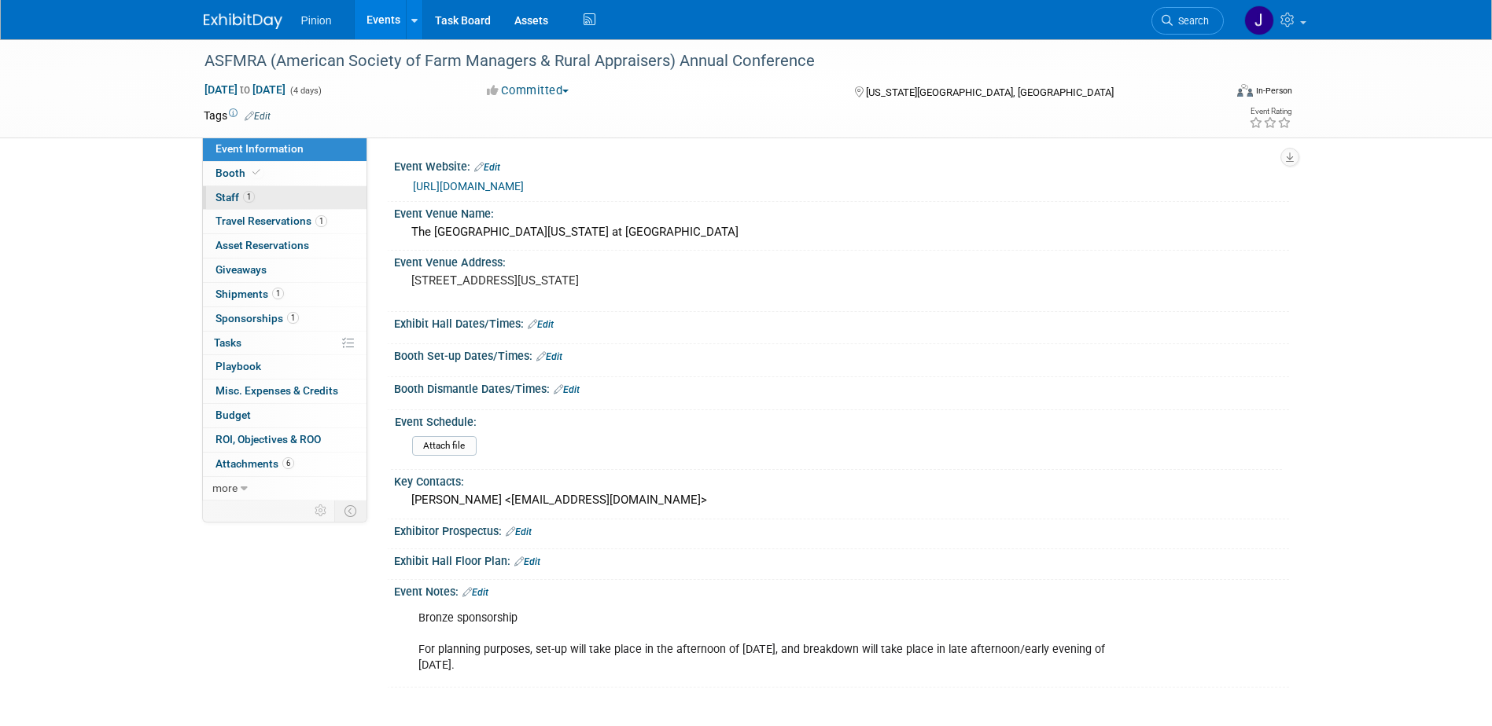
drag, startPoint x: 236, startPoint y: 193, endPoint x: 259, endPoint y: 194, distance: 23.6
click at [237, 194] on span "Staff 1" at bounding box center [234, 197] width 39 height 13
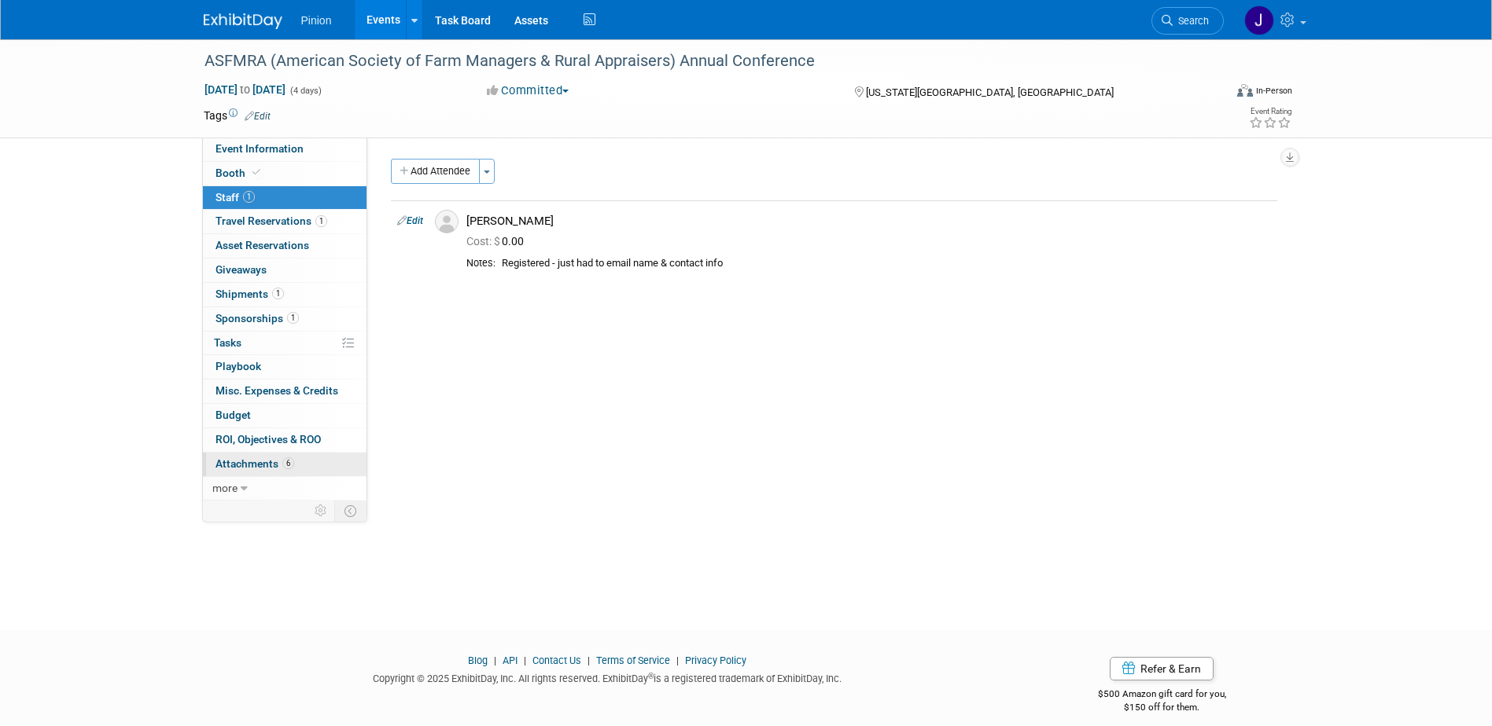
click at [263, 464] on span "Attachments 6" at bounding box center [254, 464] width 79 height 13
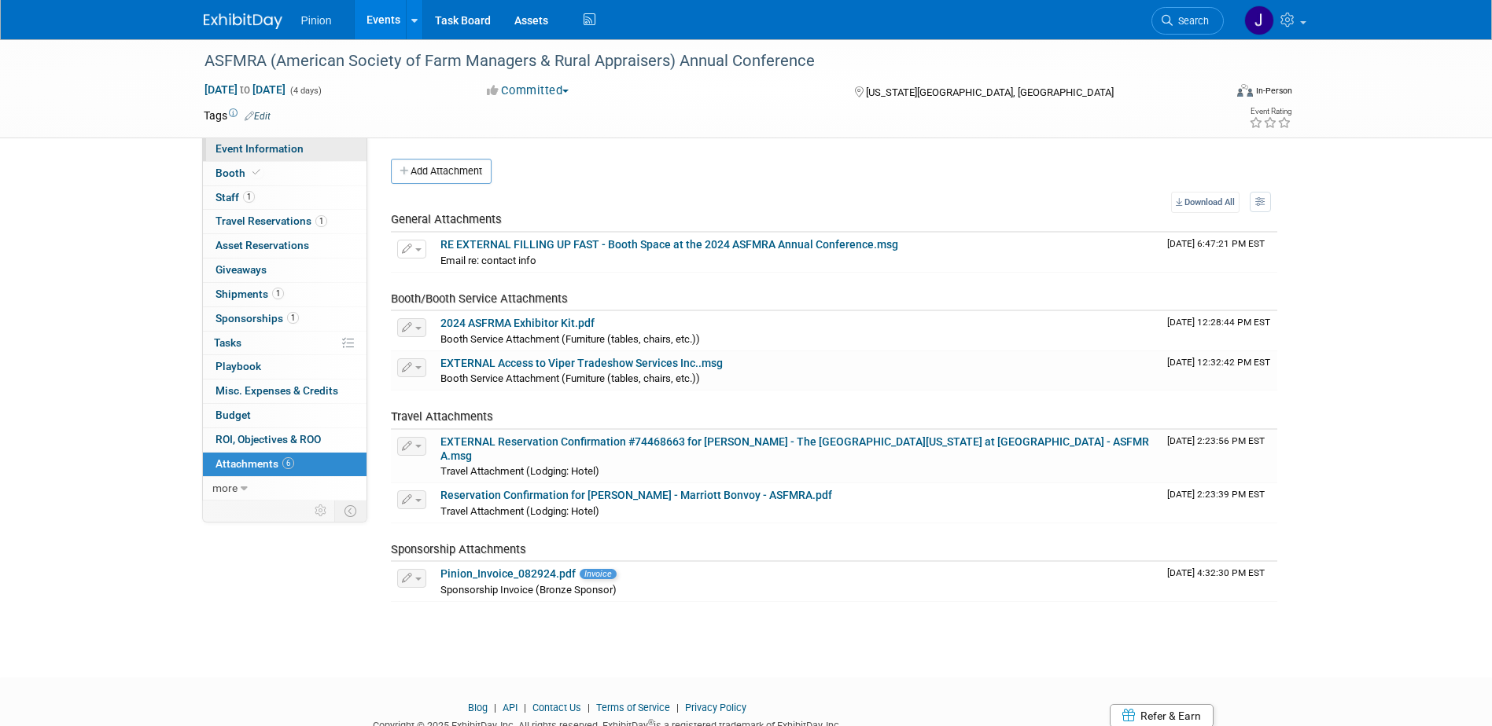
click at [283, 150] on span "Event Information" at bounding box center [259, 148] width 88 height 13
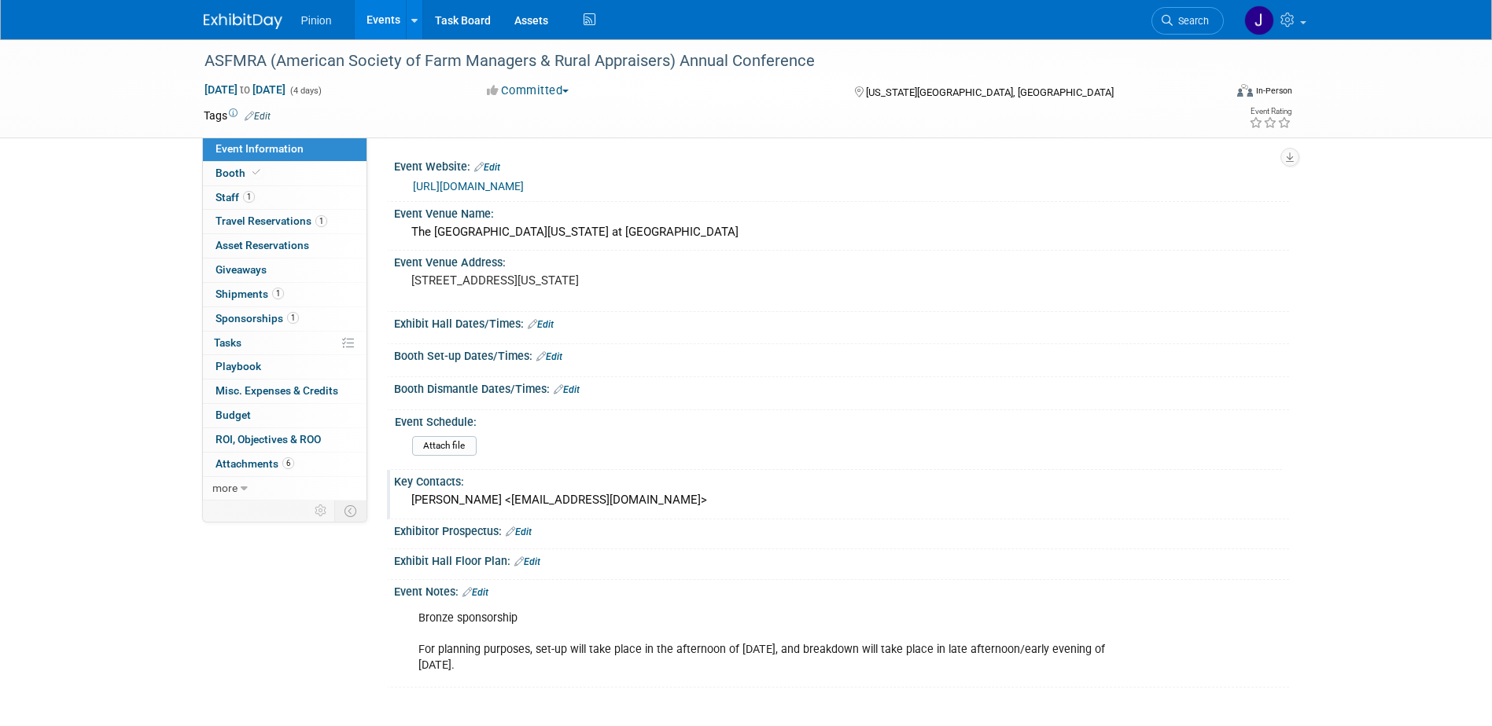
drag, startPoint x: 571, startPoint y: 502, endPoint x: 404, endPoint y: 499, distance: 166.7
click at [404, 499] on div "Lori Schafer <lschafer@asfmra.org>" at bounding box center [841, 501] width 895 height 26
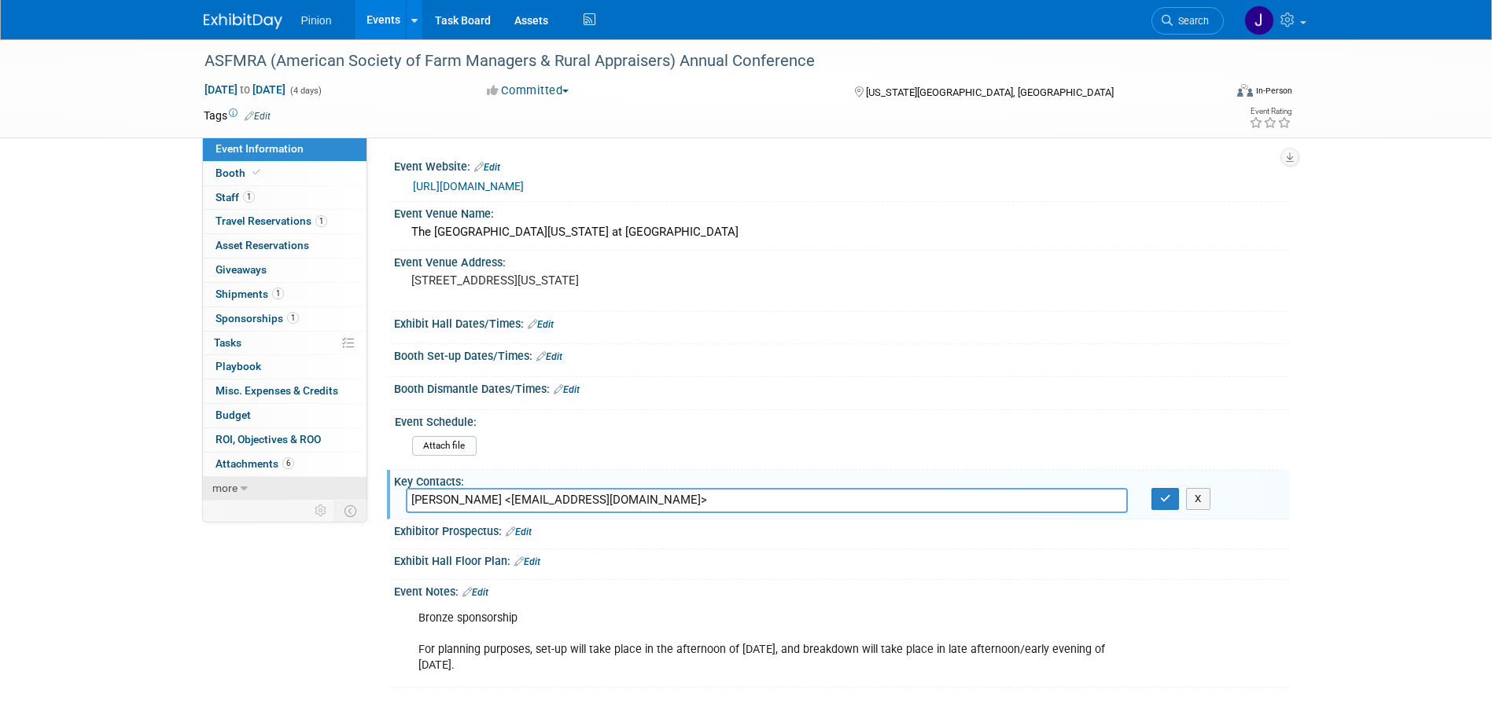
drag, startPoint x: 608, startPoint y: 506, endPoint x: 362, endPoint y: 492, distance: 245.7
click at [362, 492] on div "Event Information Event Info Booth Booth 1 Staff 1 Staff 1 Travel Reservations …" at bounding box center [746, 363] width 1109 height 649
click at [1169, 506] on button "button" at bounding box center [1165, 499] width 28 height 22
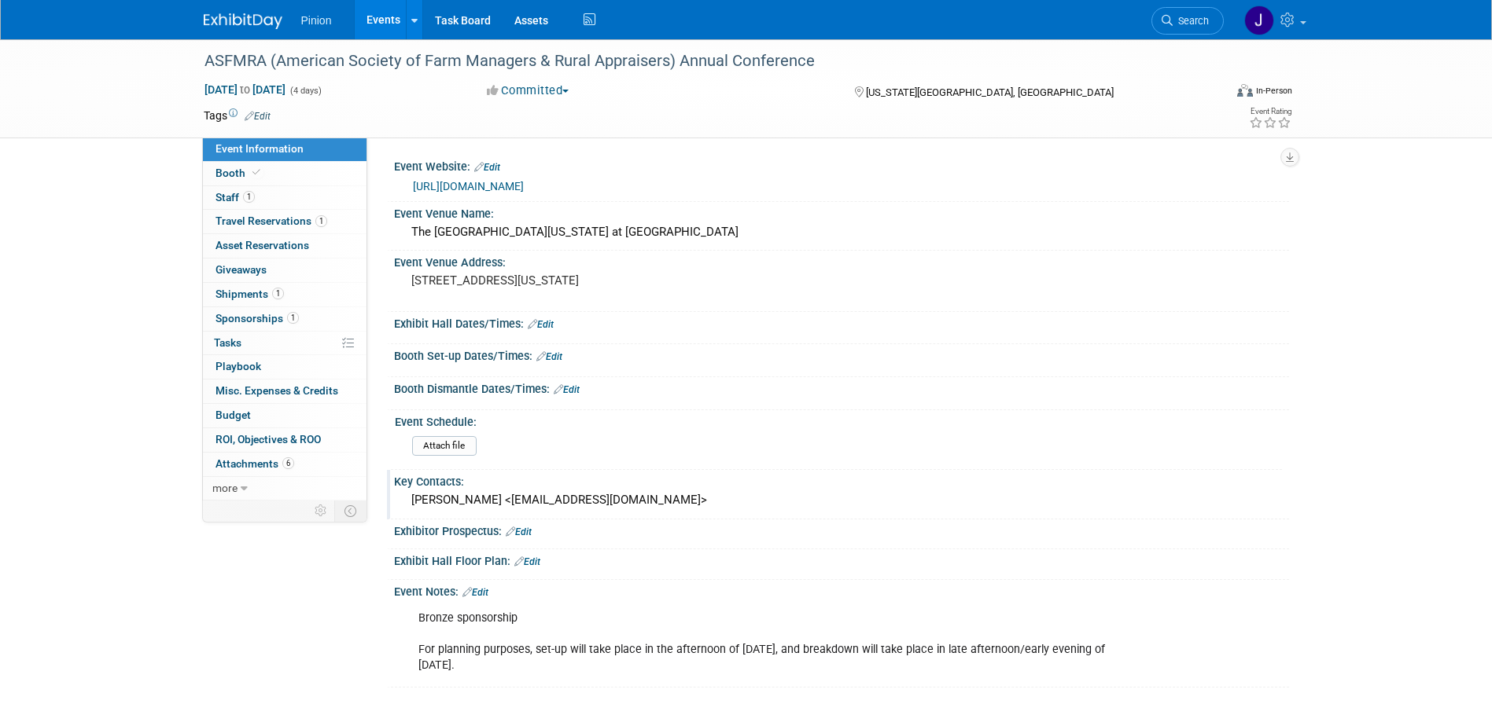
click at [246, 20] on img at bounding box center [243, 21] width 79 height 16
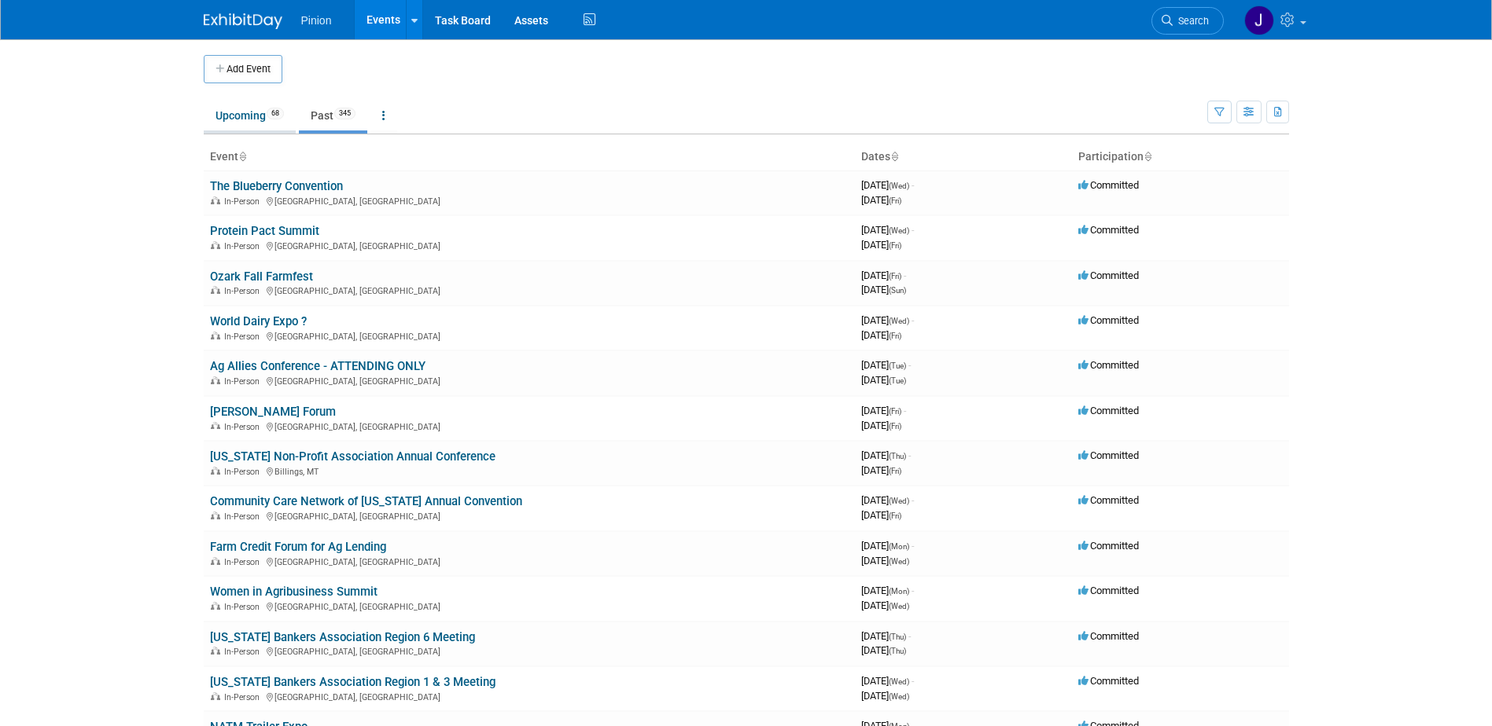
click at [234, 110] on link "Upcoming 68" at bounding box center [250, 116] width 92 height 30
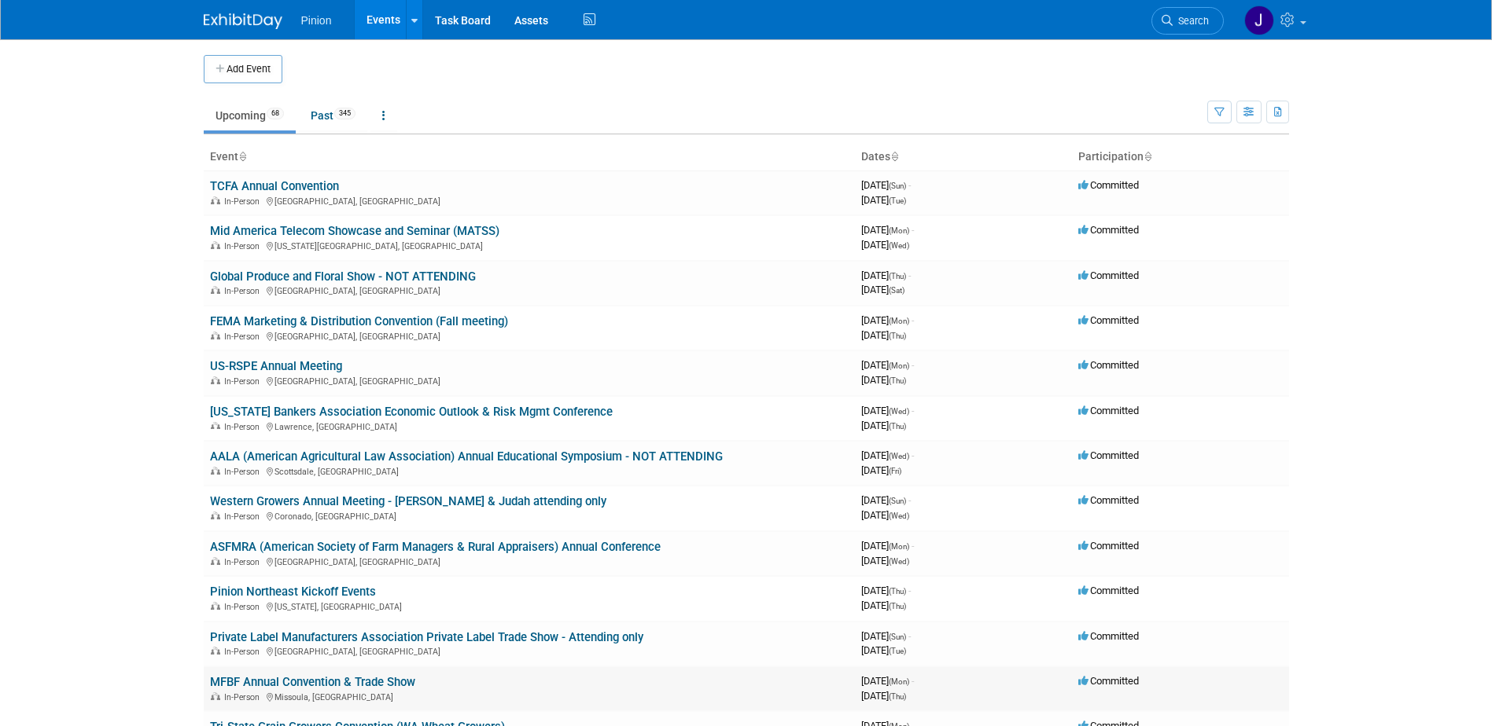
click at [317, 682] on link "MFBF Annual Convention & Trade Show" at bounding box center [312, 682] width 205 height 14
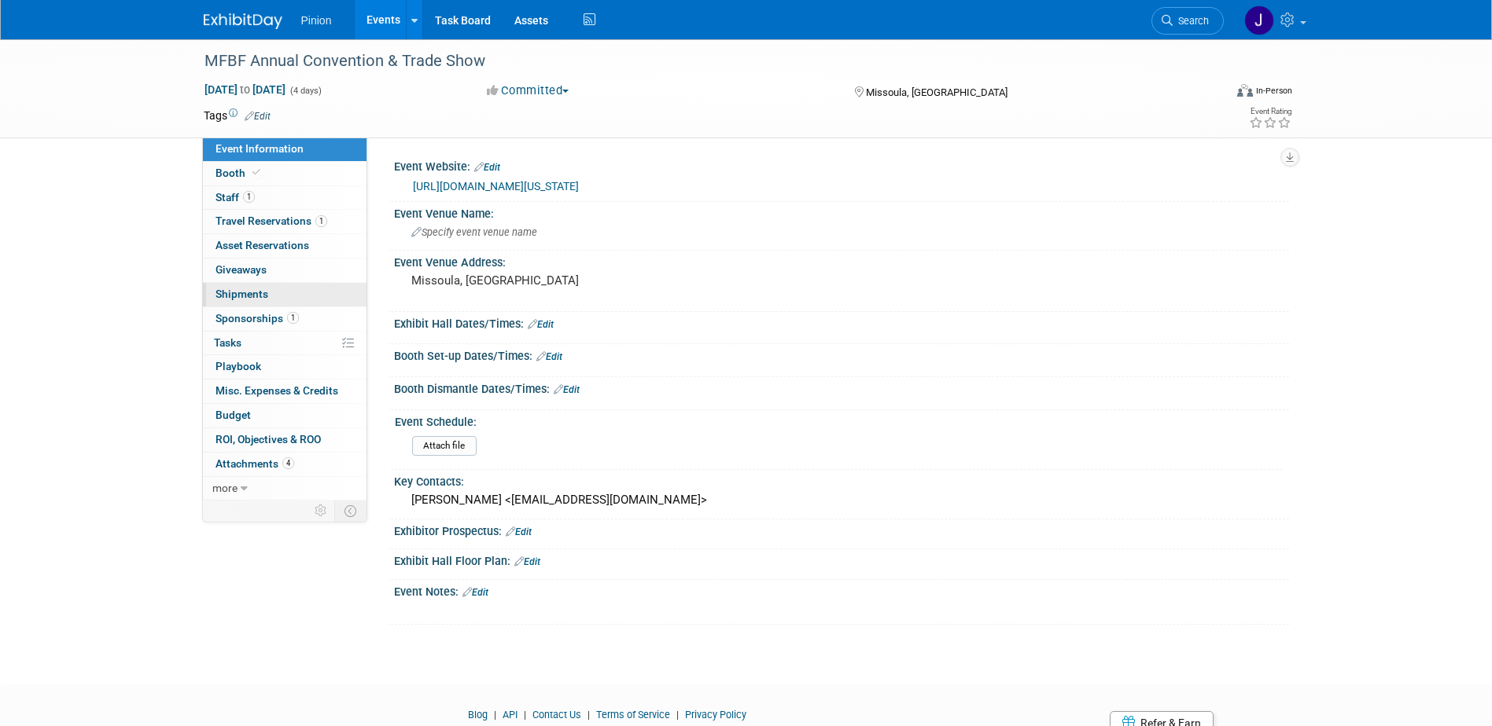
click at [256, 292] on span "Shipments 0" at bounding box center [241, 294] width 53 height 13
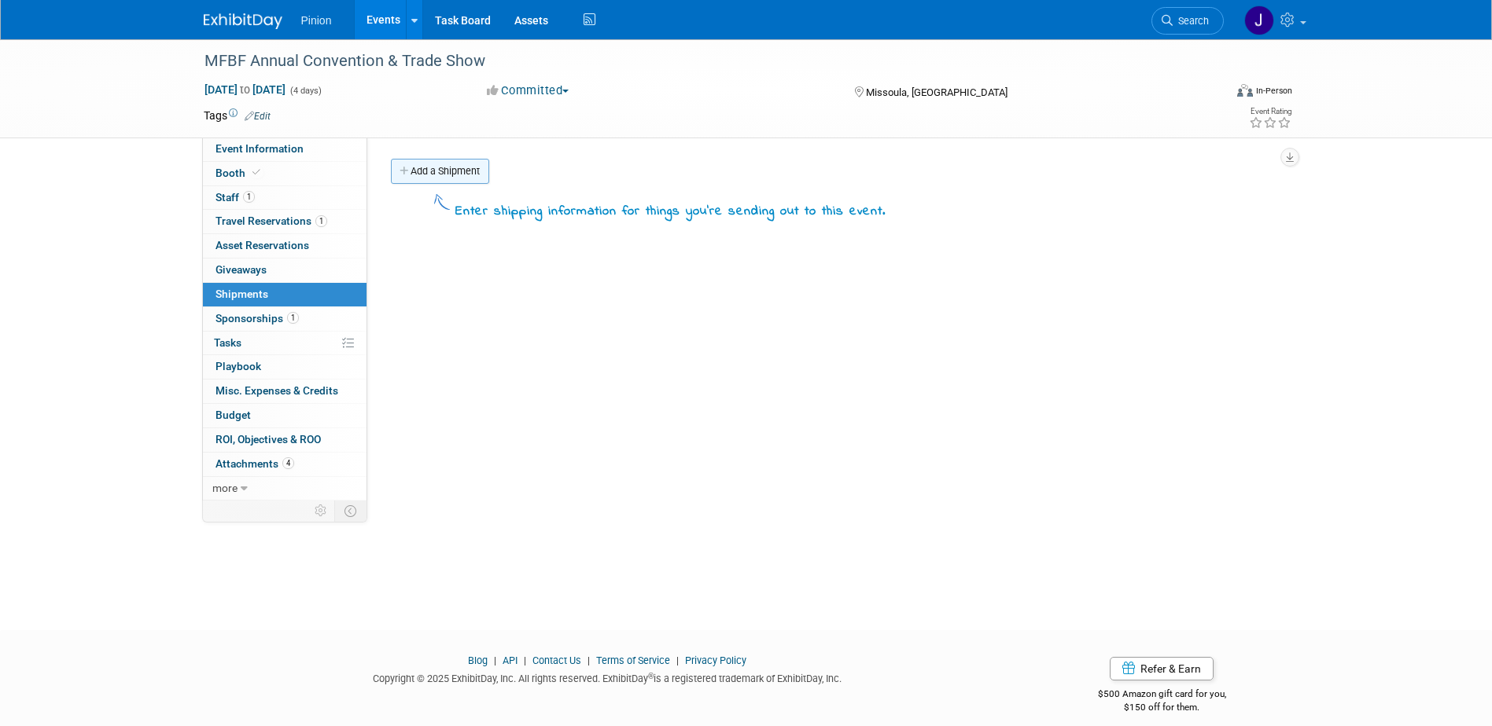
click at [475, 172] on link "Add a Shipment" at bounding box center [440, 171] width 98 height 25
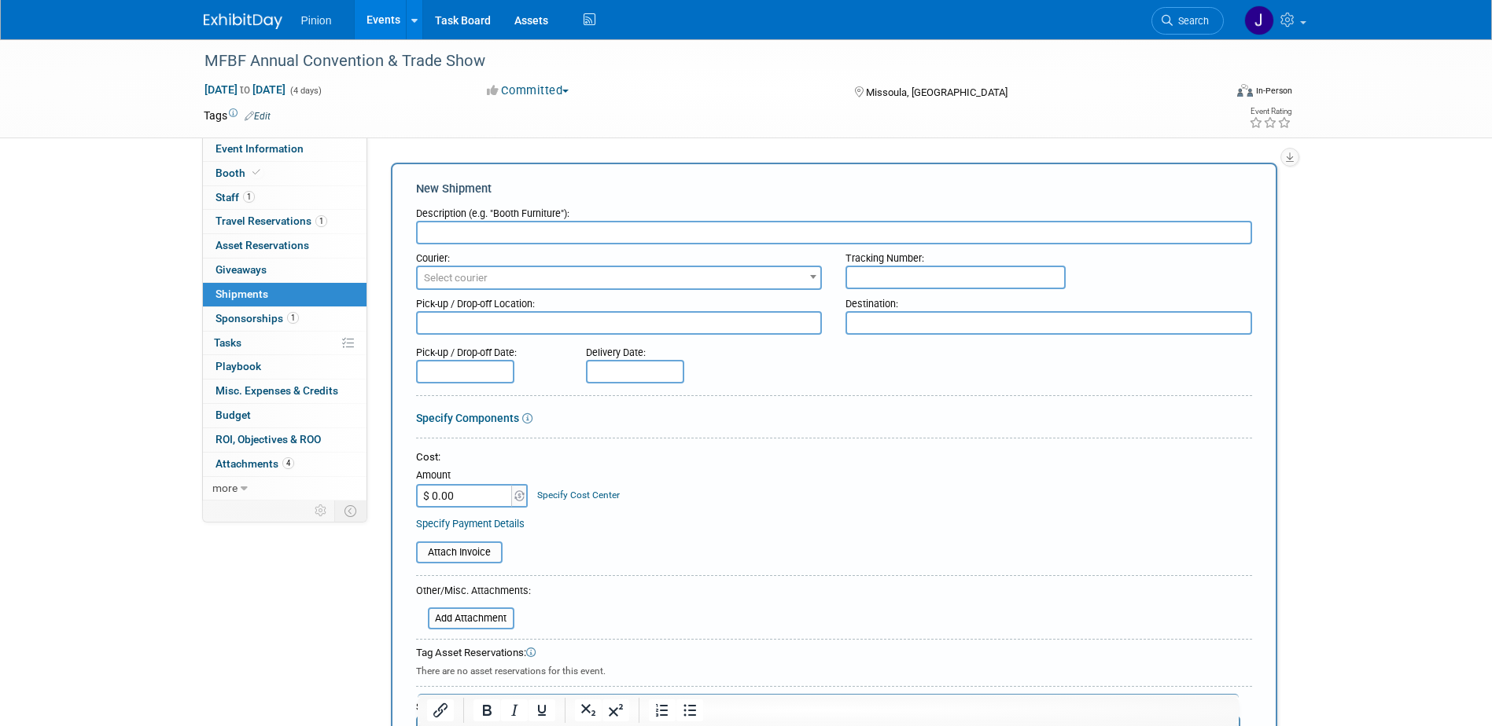
click at [896, 321] on textarea at bounding box center [1048, 323] width 406 height 24
paste textarea "It was requested that you don’t send too early because storage is limited but y…"
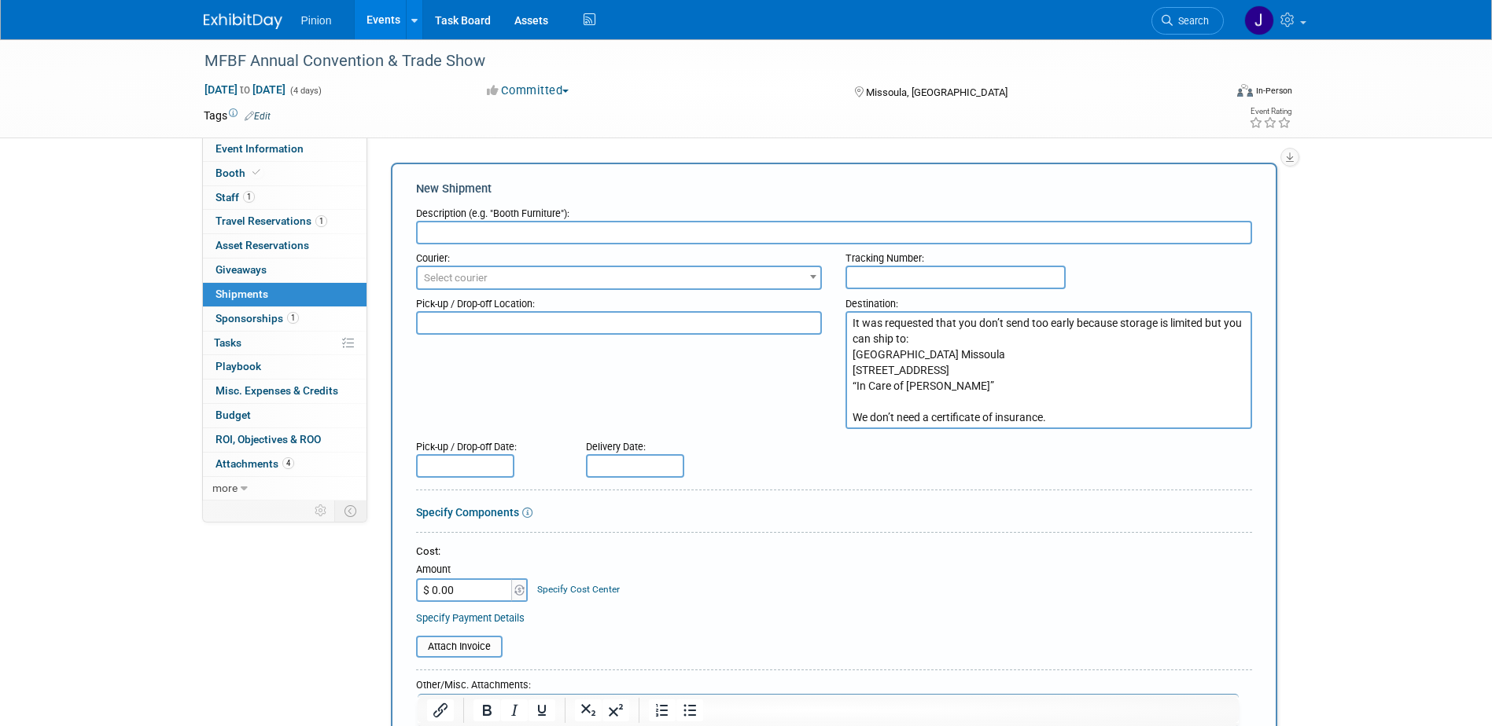
scroll to position [79, 0]
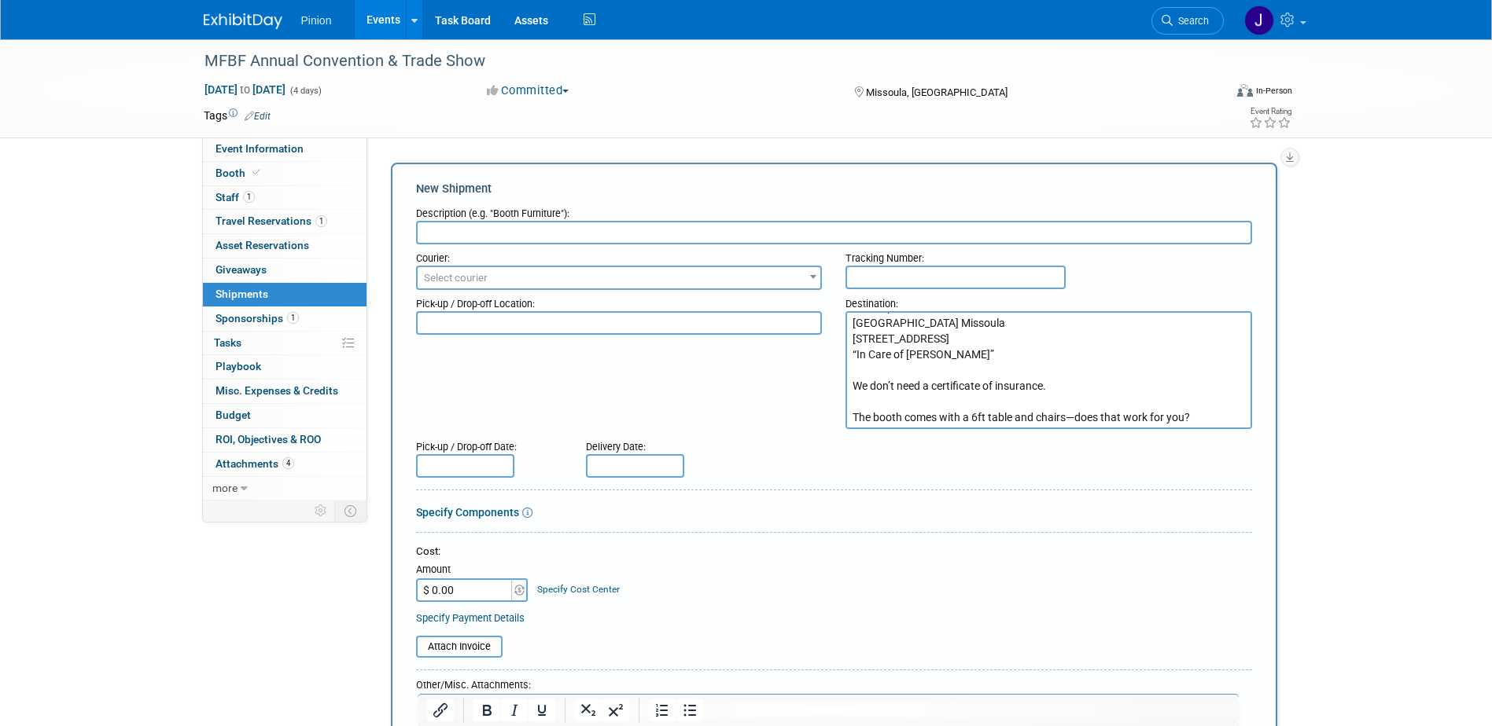
drag, startPoint x: 1206, startPoint y: 399, endPoint x: 829, endPoint y: 366, distance: 378.8
click at [829, 366] on div "Pick-up / Drop-off Location: Destination: It was requested that you don’t send …" at bounding box center [833, 359] width 859 height 139
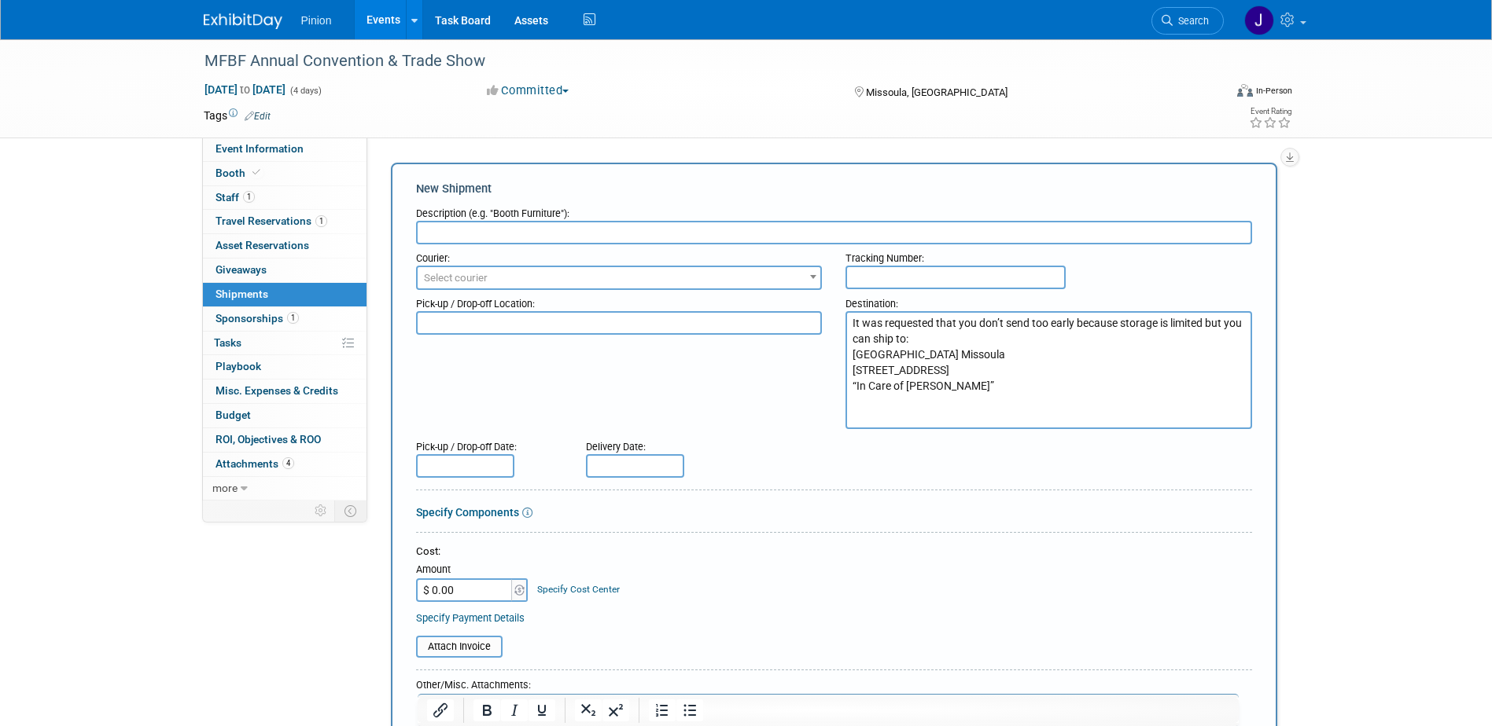
scroll to position [0, 0]
click at [896, 322] on textarea "It was requested that you don’t send too early because storage is limited but y…" at bounding box center [1048, 370] width 406 height 118
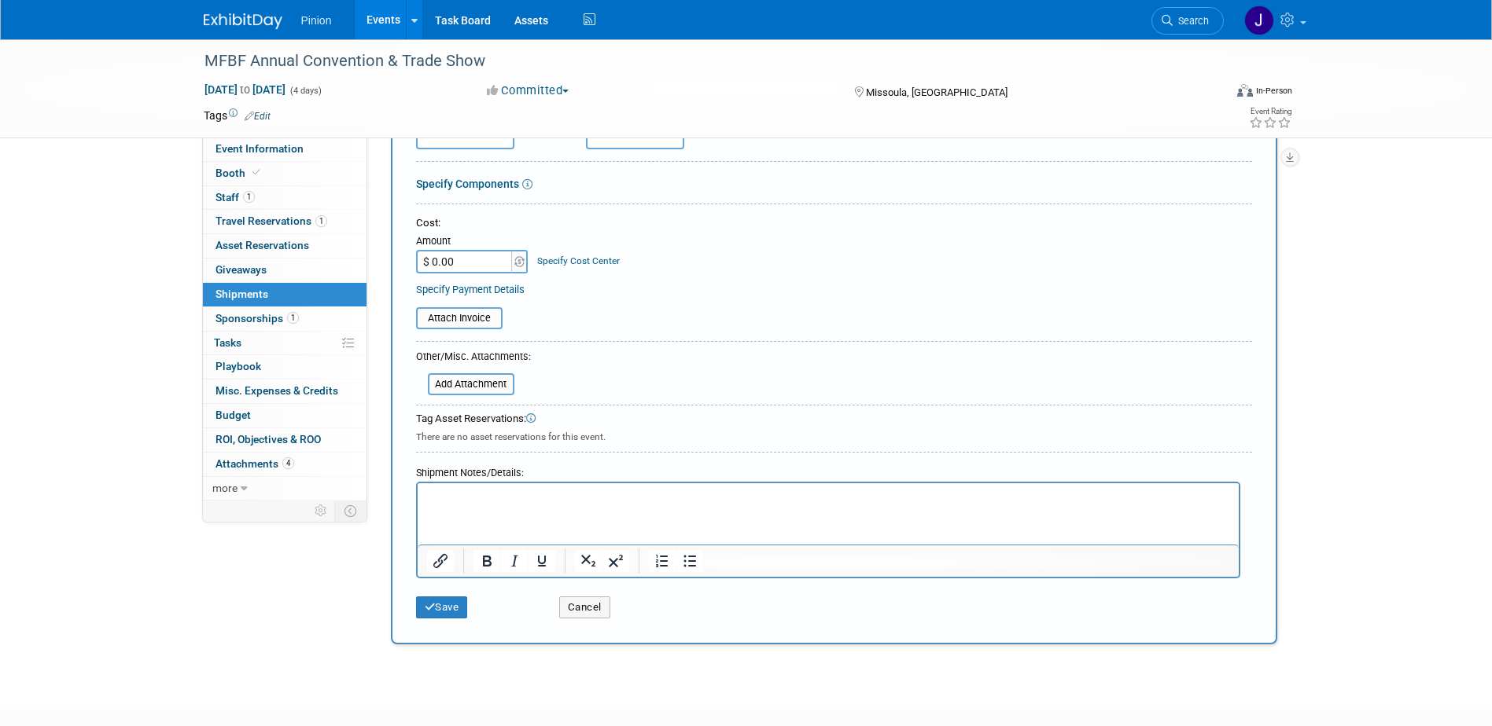
scroll to position [339, 0]
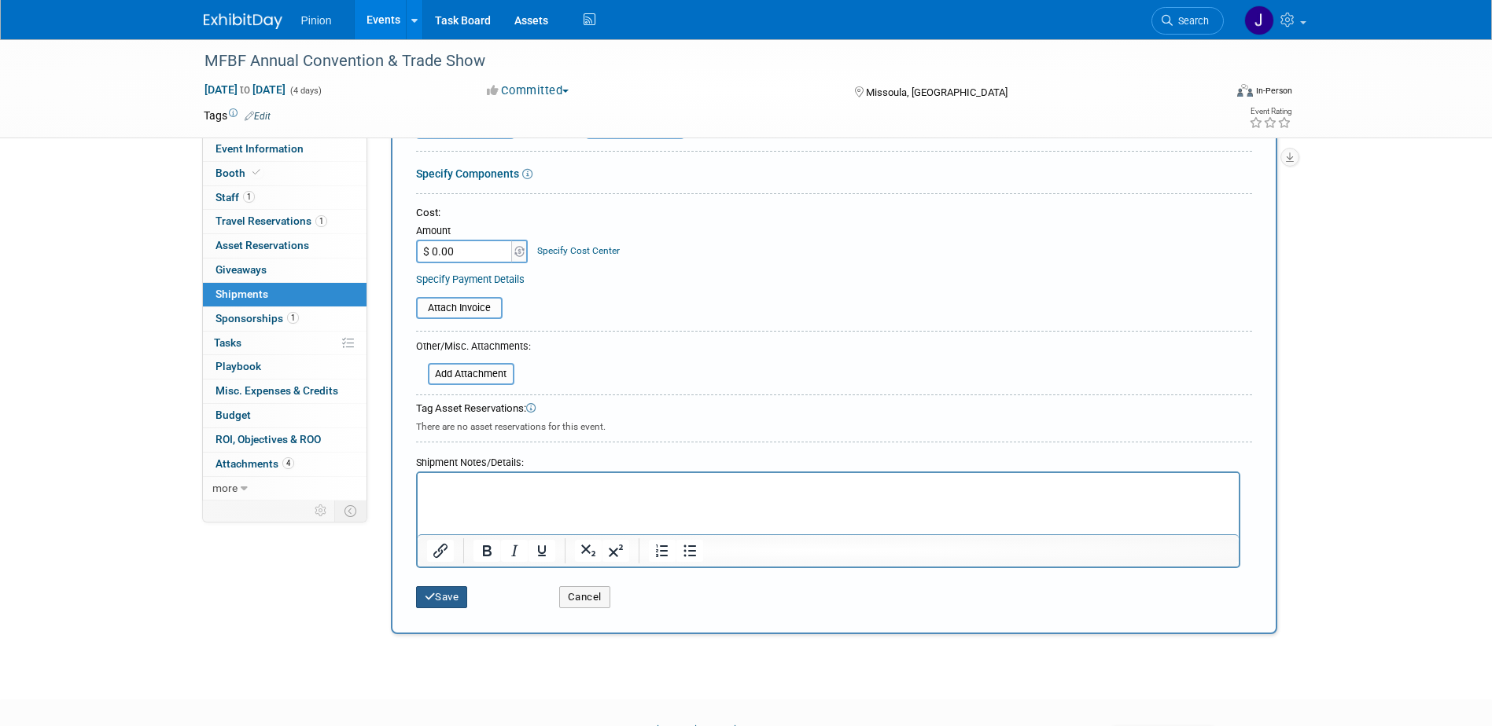
type textarea "It was requested that you don’t send too early because storage is limited but y…"
click at [447, 593] on button "Save" at bounding box center [442, 598] width 52 height 22
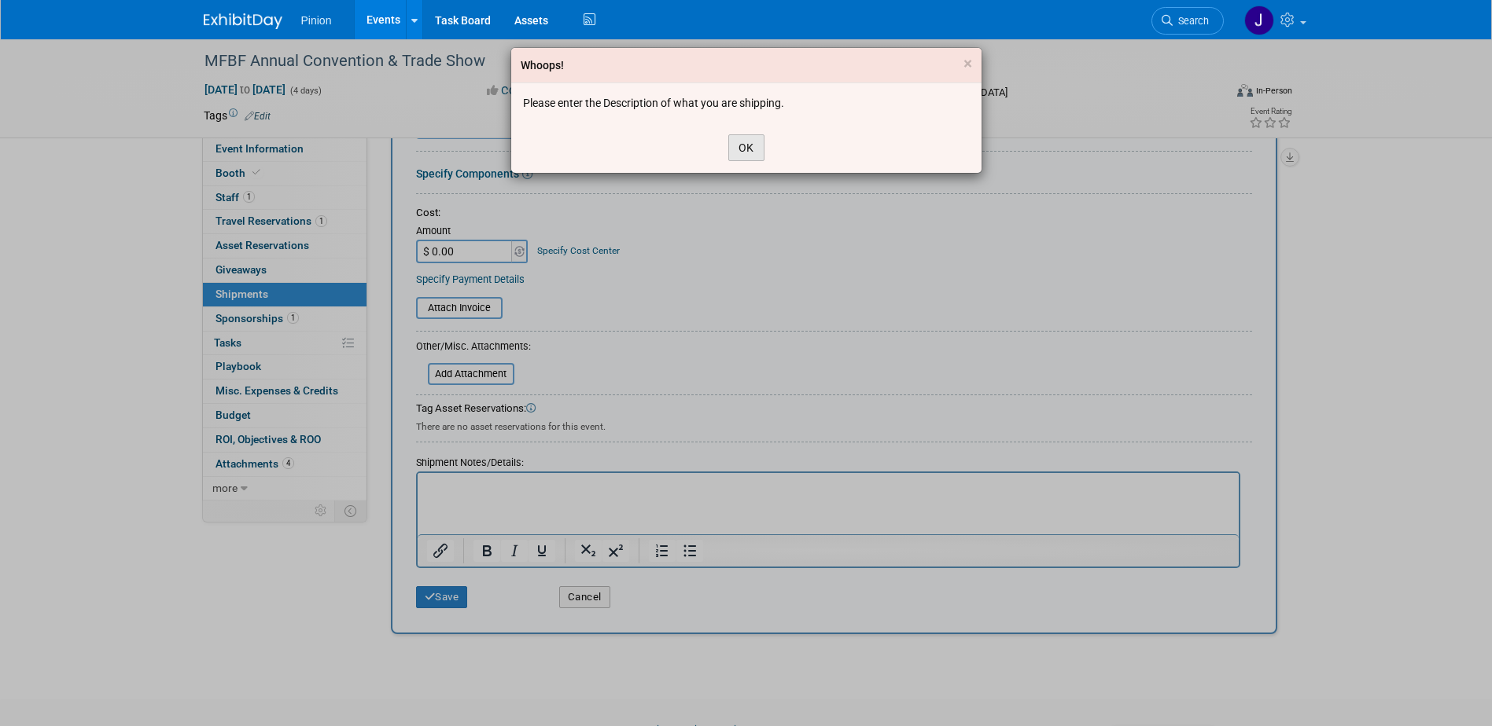
click at [745, 147] on button "OK" at bounding box center [746, 147] width 36 height 27
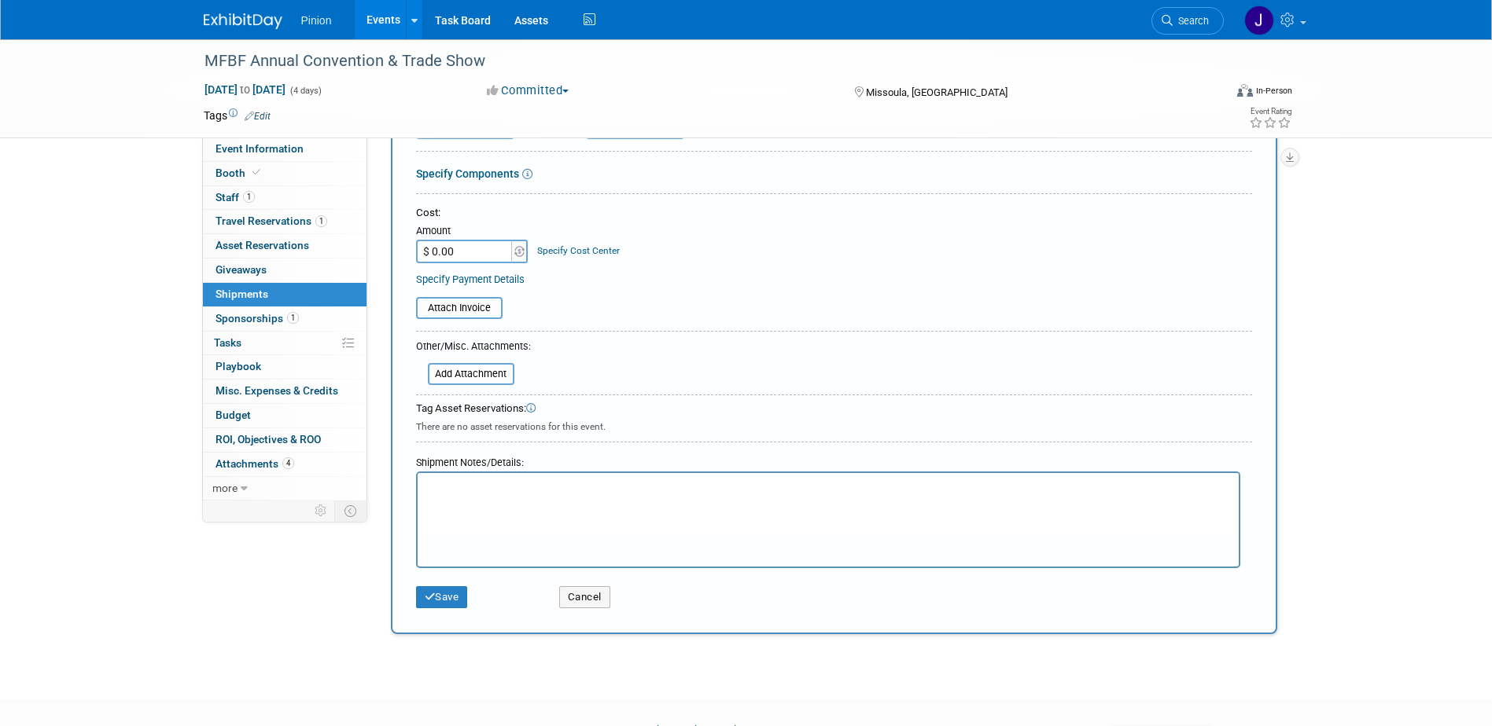
scroll to position [0, 0]
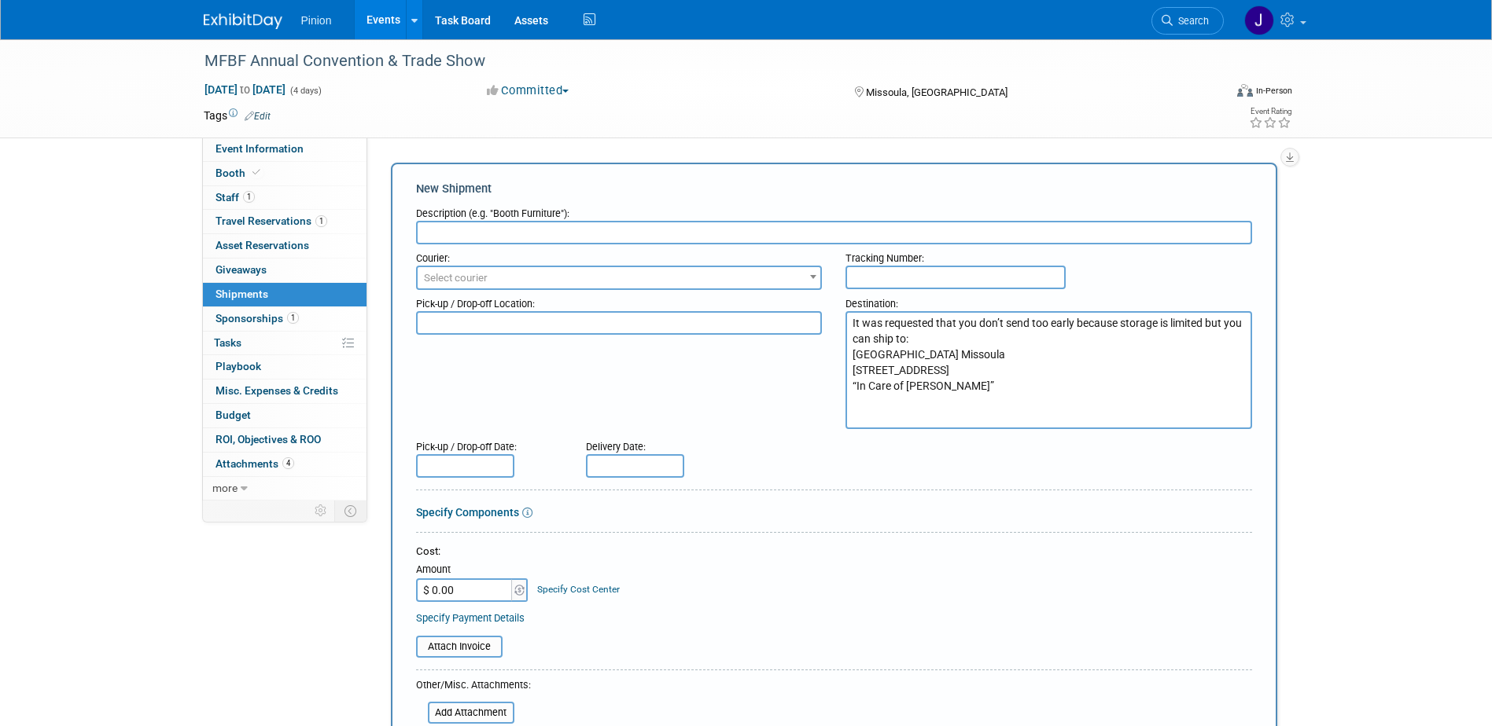
click at [585, 229] on input "text" at bounding box center [834, 233] width 836 height 24
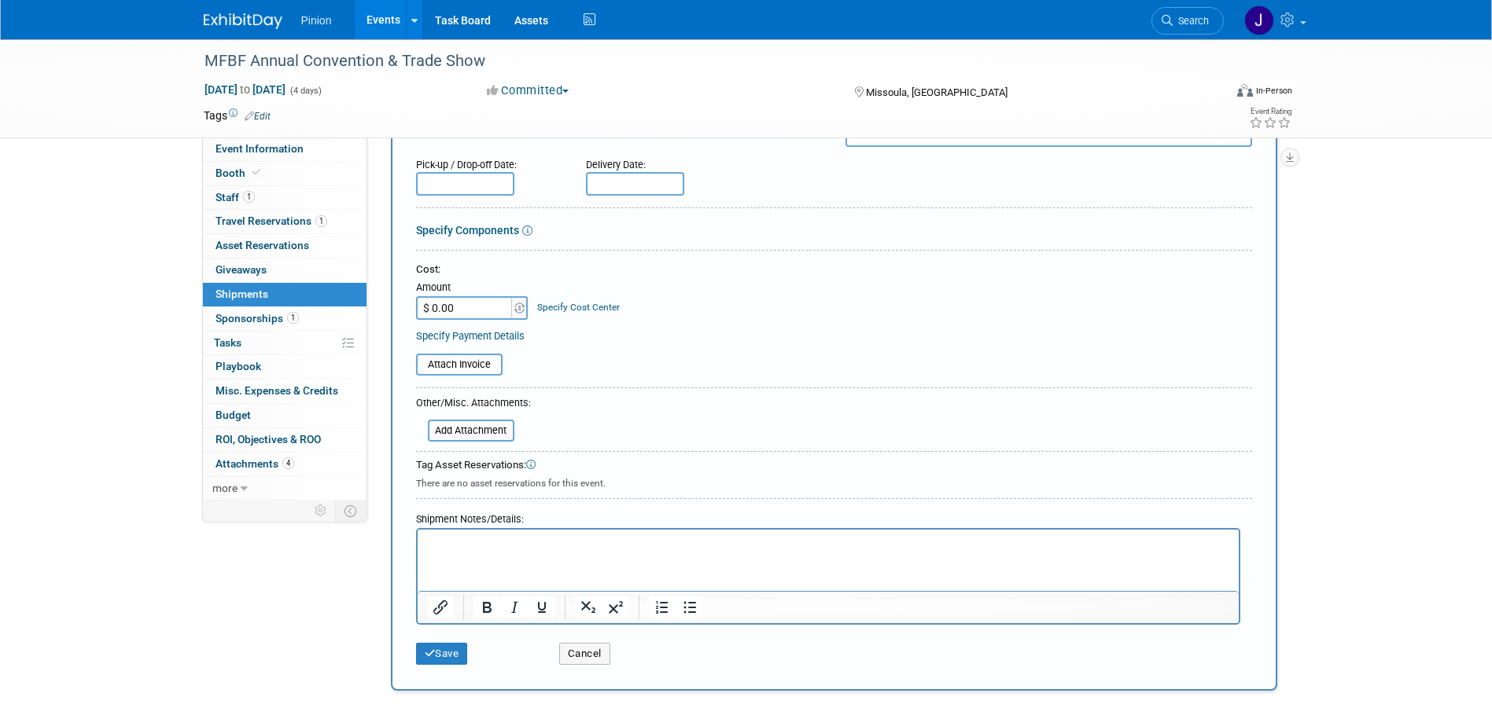
scroll to position [385, 0]
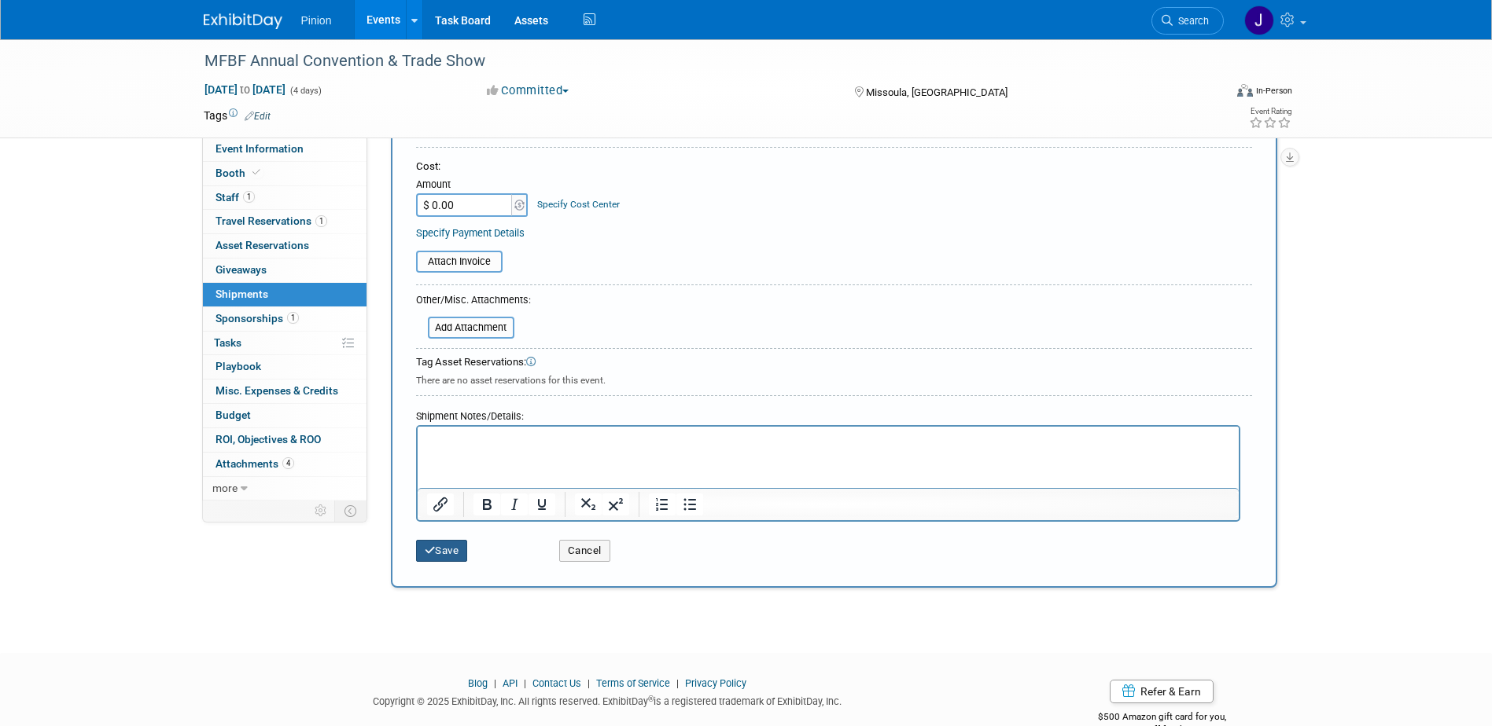
type input "[PERSON_NAME]"
click at [454, 544] on button "Save" at bounding box center [442, 551] width 52 height 22
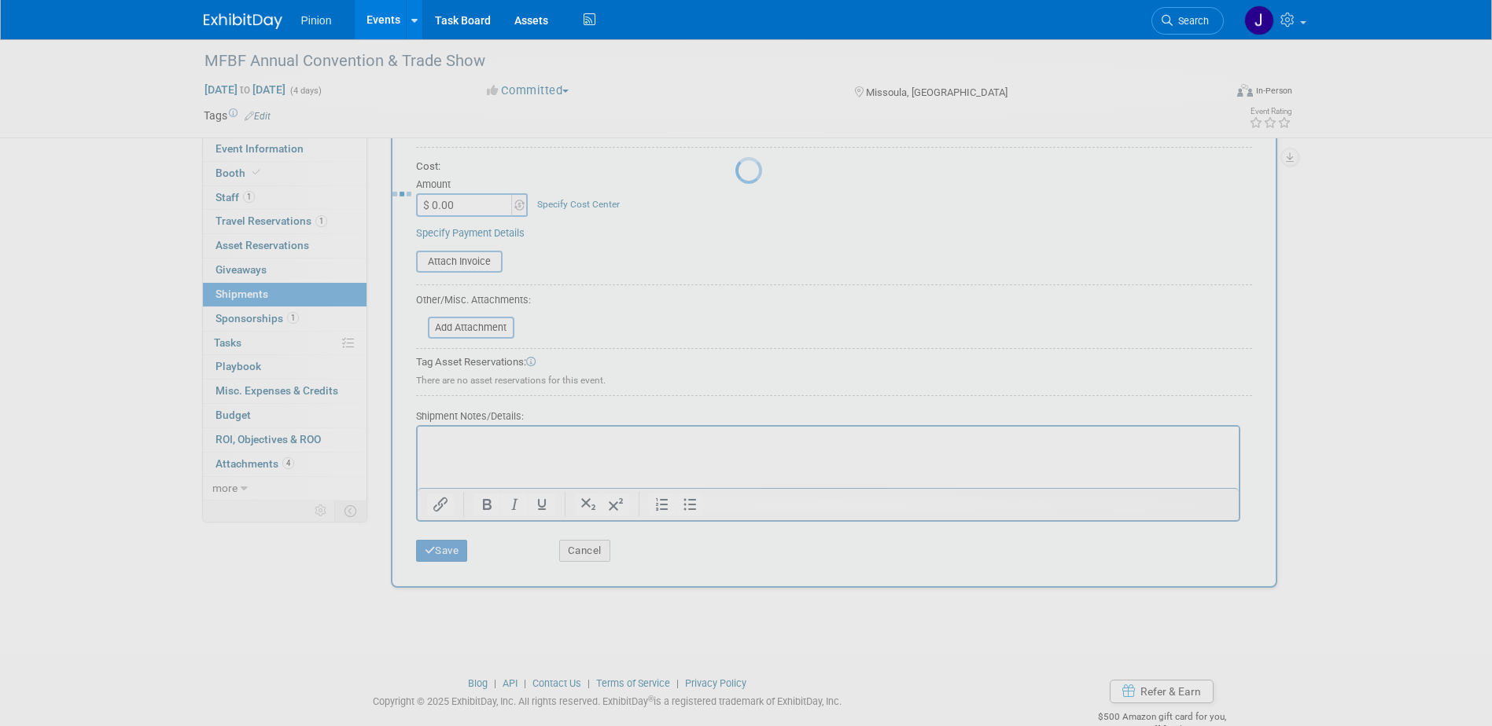
scroll to position [14, 0]
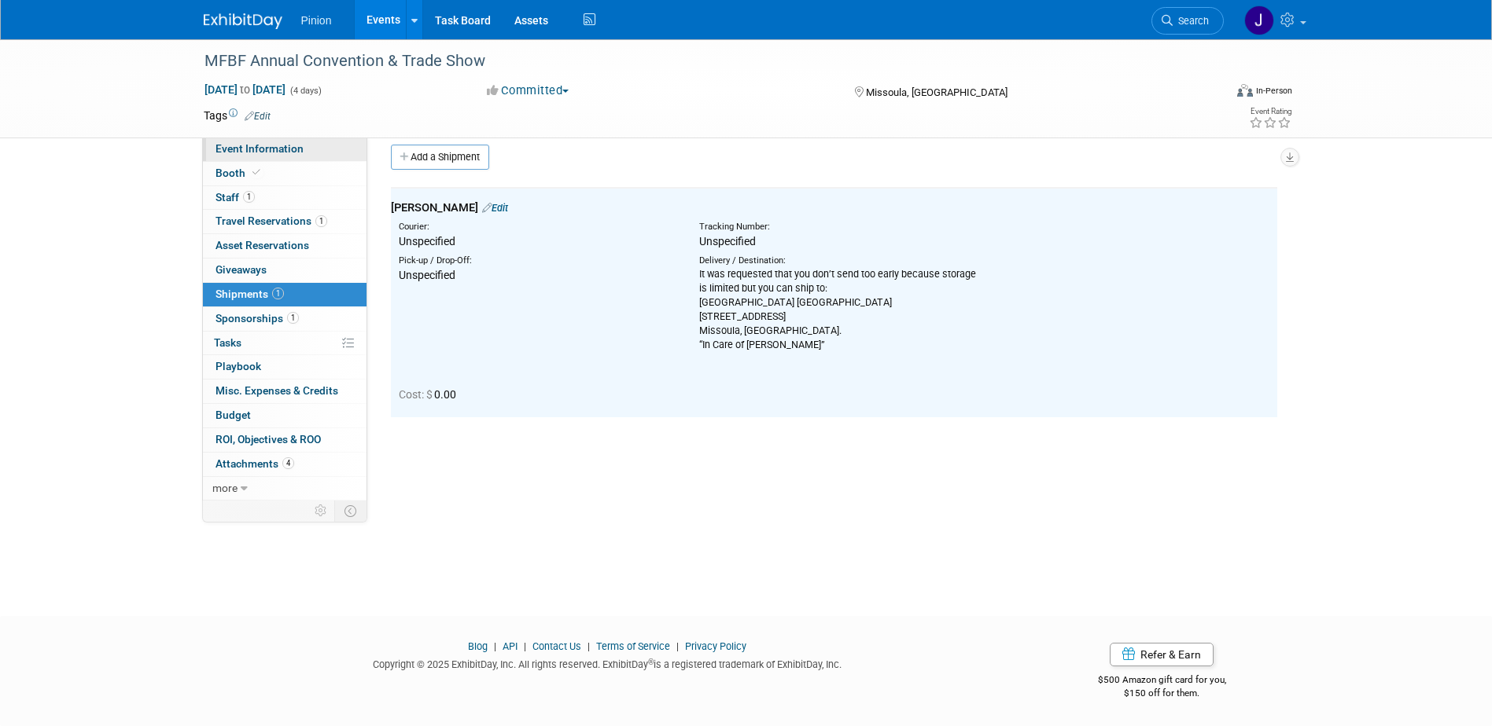
click at [278, 145] on span "Event Information" at bounding box center [259, 148] width 88 height 13
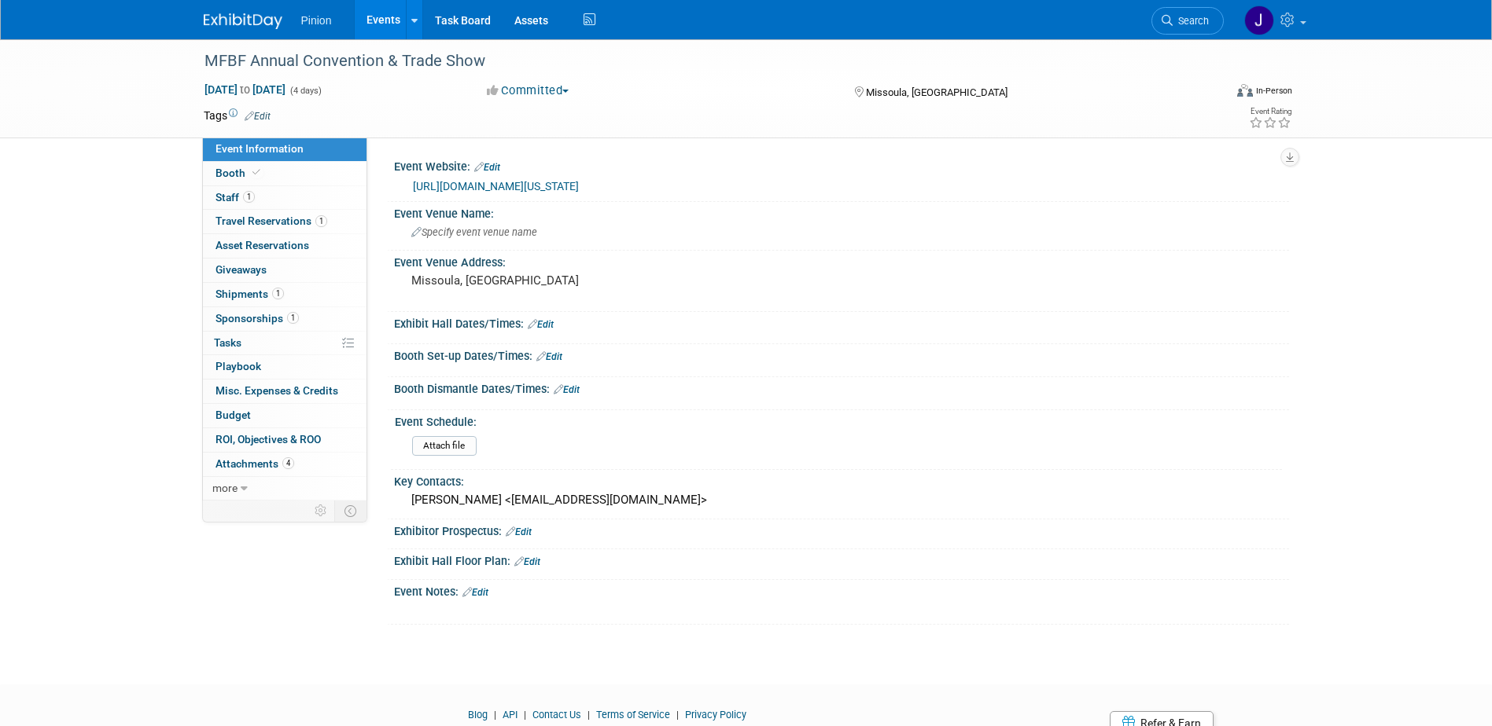
click at [487, 590] on link "Edit" at bounding box center [475, 592] width 26 height 11
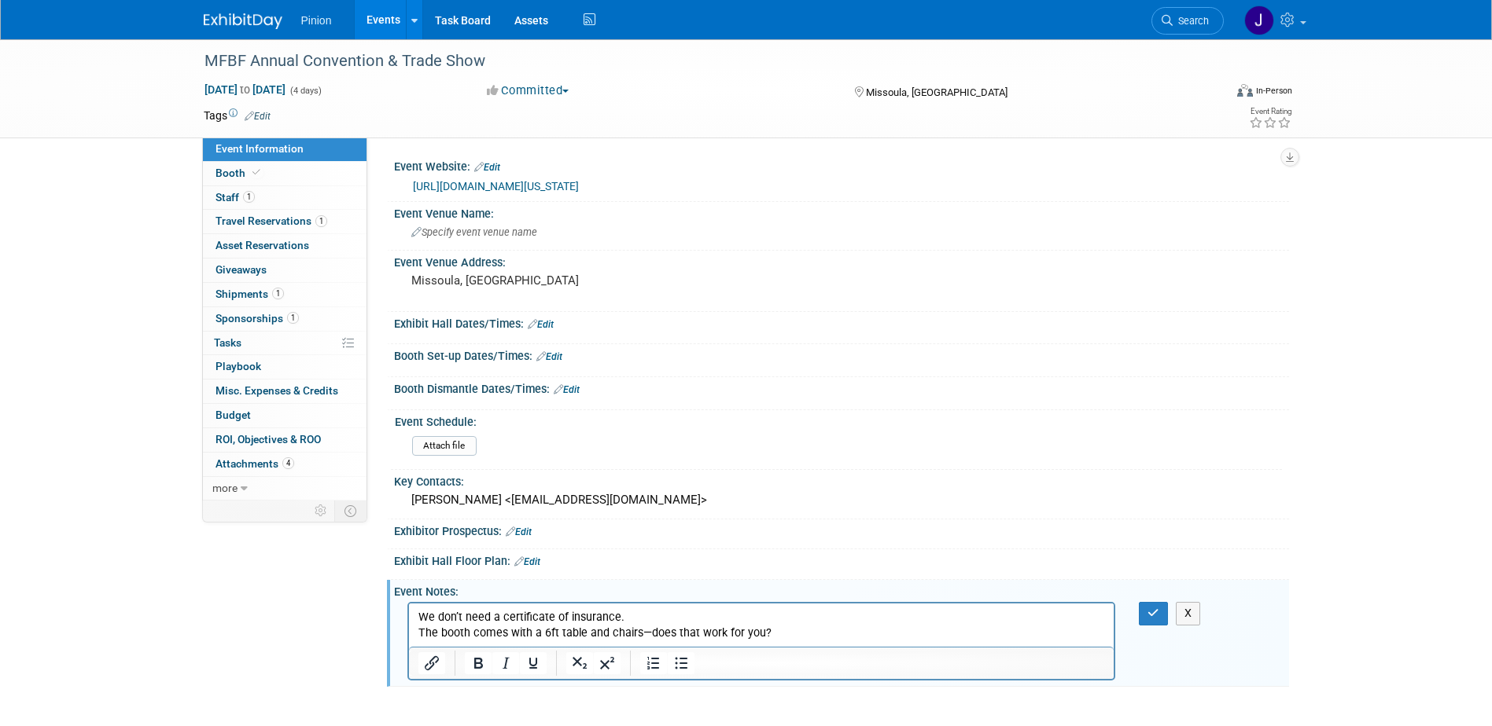
drag, startPoint x: 789, startPoint y: 633, endPoint x: 411, endPoint y: 627, distance: 377.4
click at [411, 627] on html "We don’t need a certificate of insurance. The booth comes with a 6ft table and …" at bounding box center [760, 623] width 705 height 38
click at [1156, 617] on icon "button" at bounding box center [1153, 613] width 12 height 11
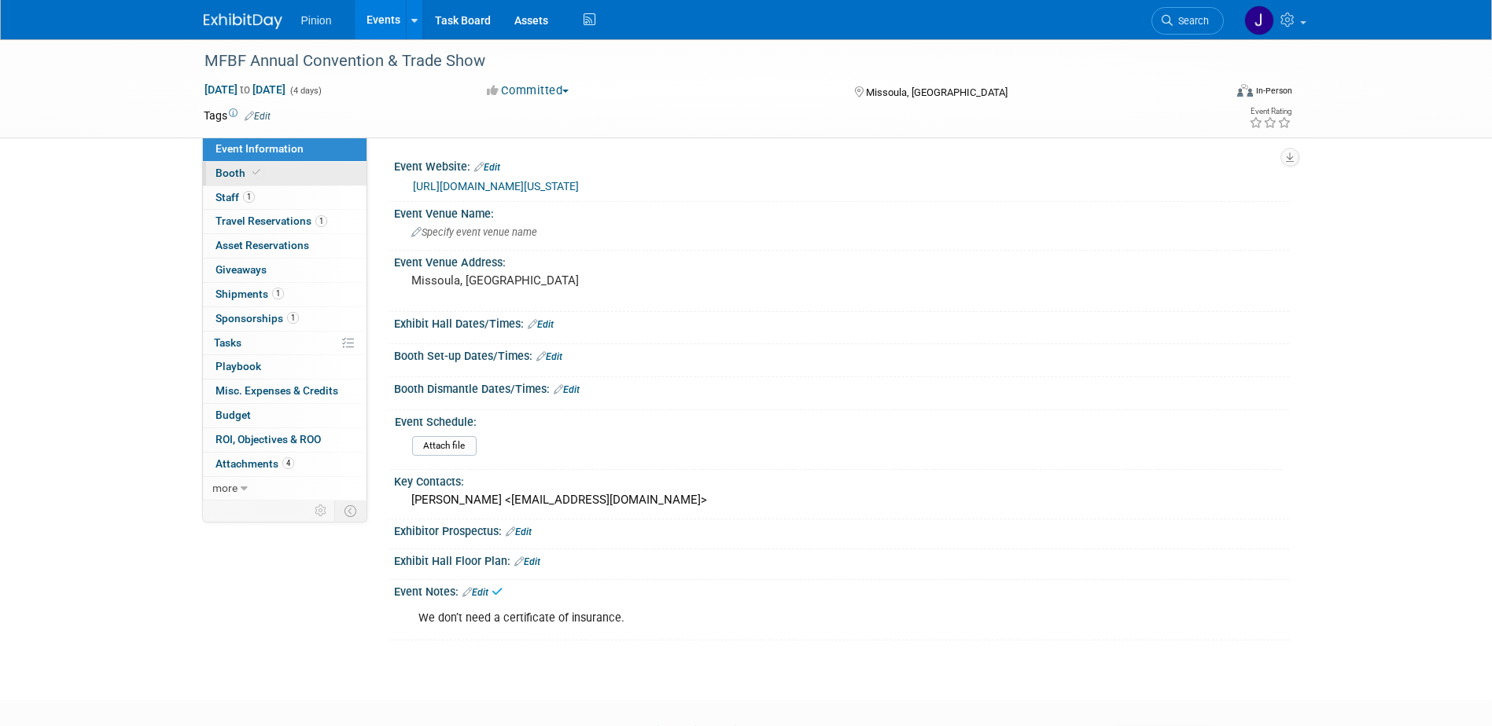
click at [281, 174] on link "Booth" at bounding box center [285, 174] width 164 height 24
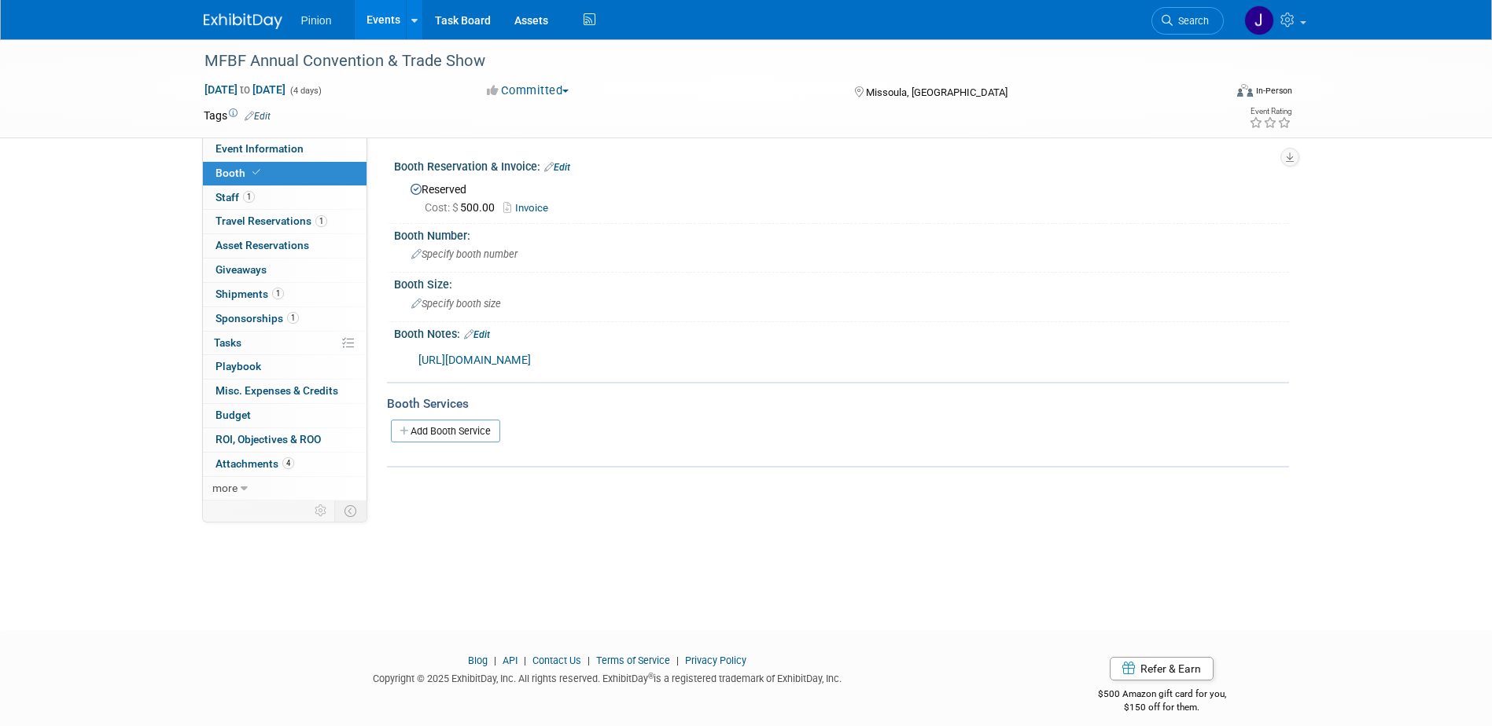
click at [485, 331] on link "Edit" at bounding box center [477, 334] width 26 height 11
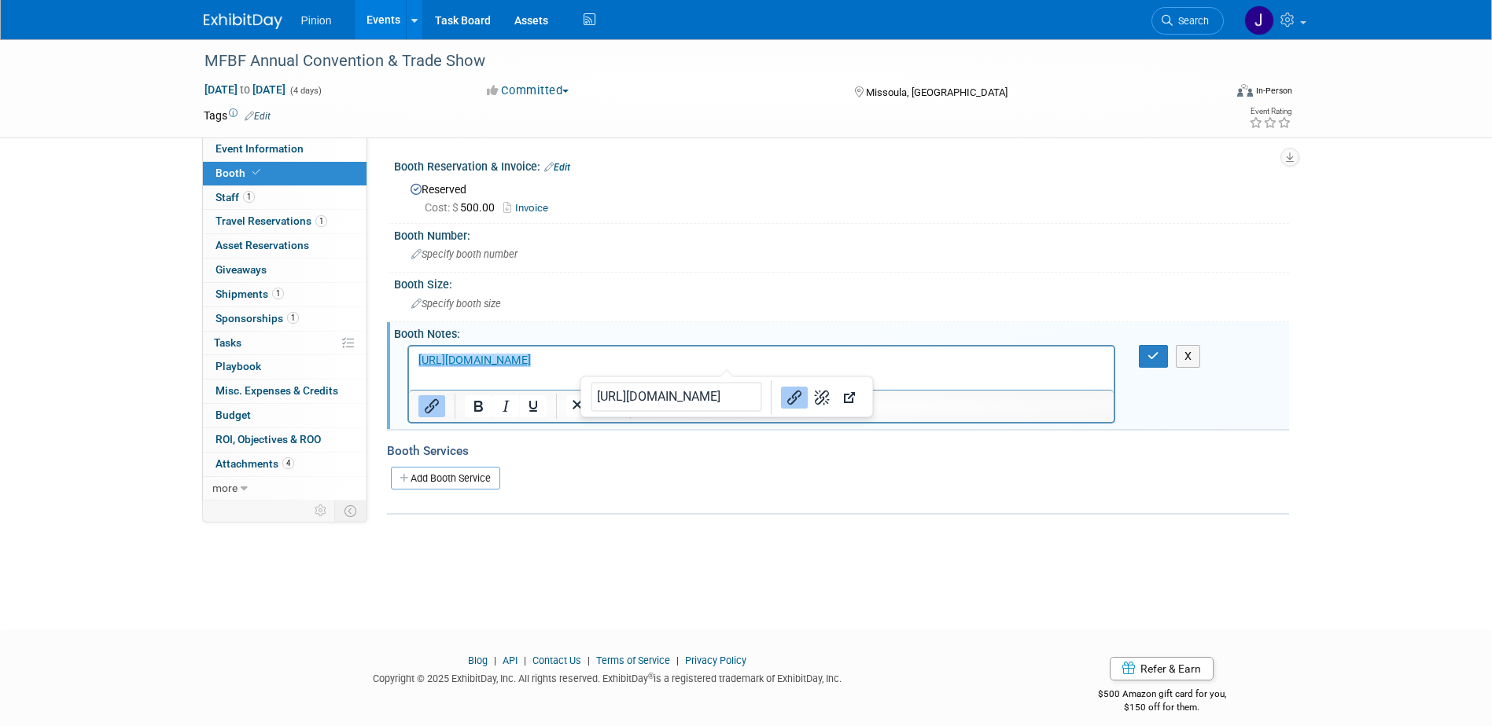
click at [745, 368] on html "﻿[URL][DOMAIN_NAME]" at bounding box center [760, 357] width 705 height 22
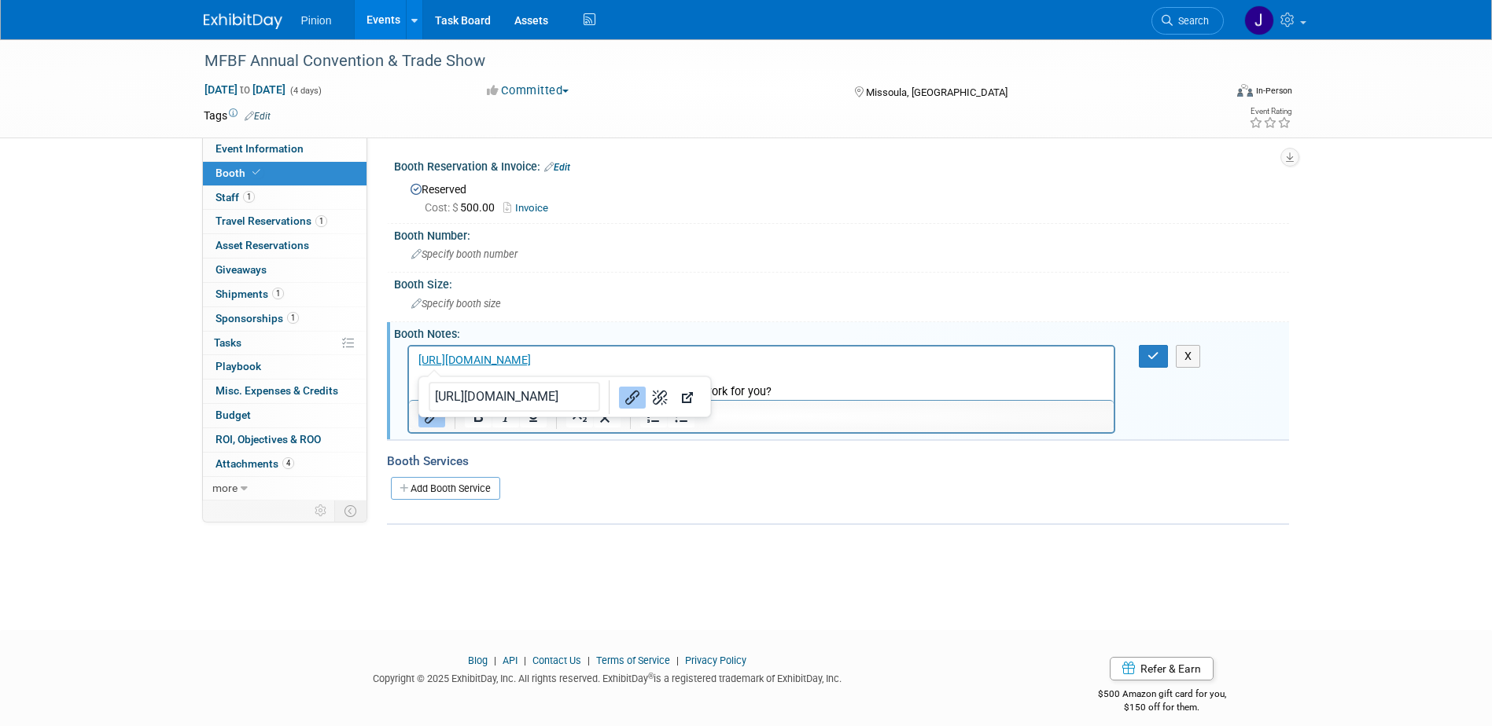
click at [838, 377] on p "Rich Text Area. Press ALT-0 for help." at bounding box center [760, 376] width 687 height 16
drag, startPoint x: 778, startPoint y: 394, endPoint x: 653, endPoint y: 389, distance: 125.9
click at [653, 389] on p "The booth comes with a 6ft table and chairs—does that work for you?" at bounding box center [760, 392] width 687 height 16
click at [1153, 351] on icon "button" at bounding box center [1153, 356] width 12 height 11
